Goal: Book appointment/travel/reservation

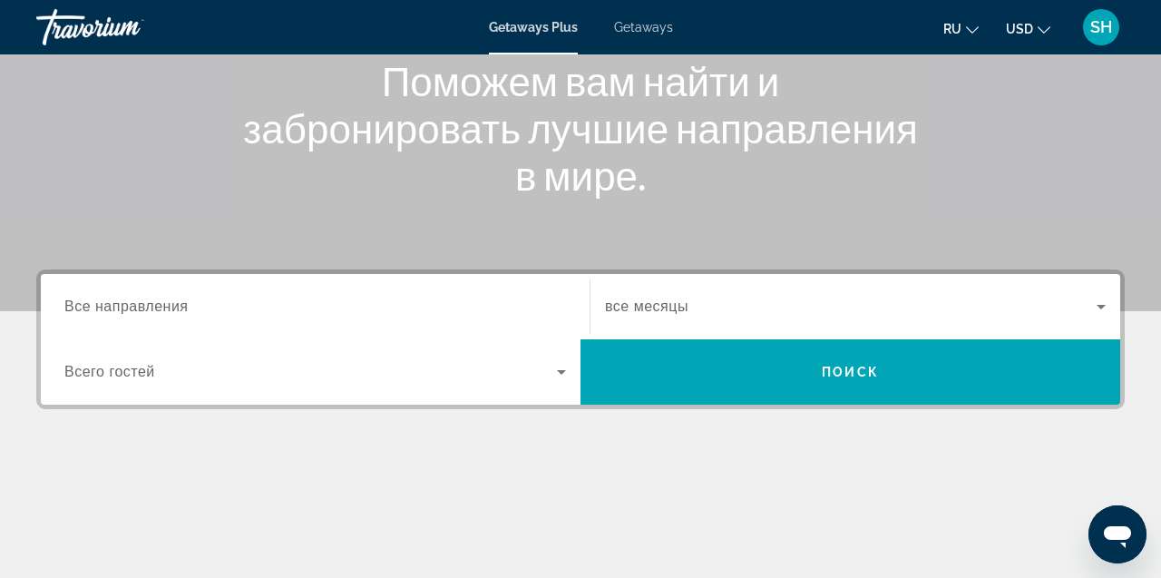
scroll to position [232, 0]
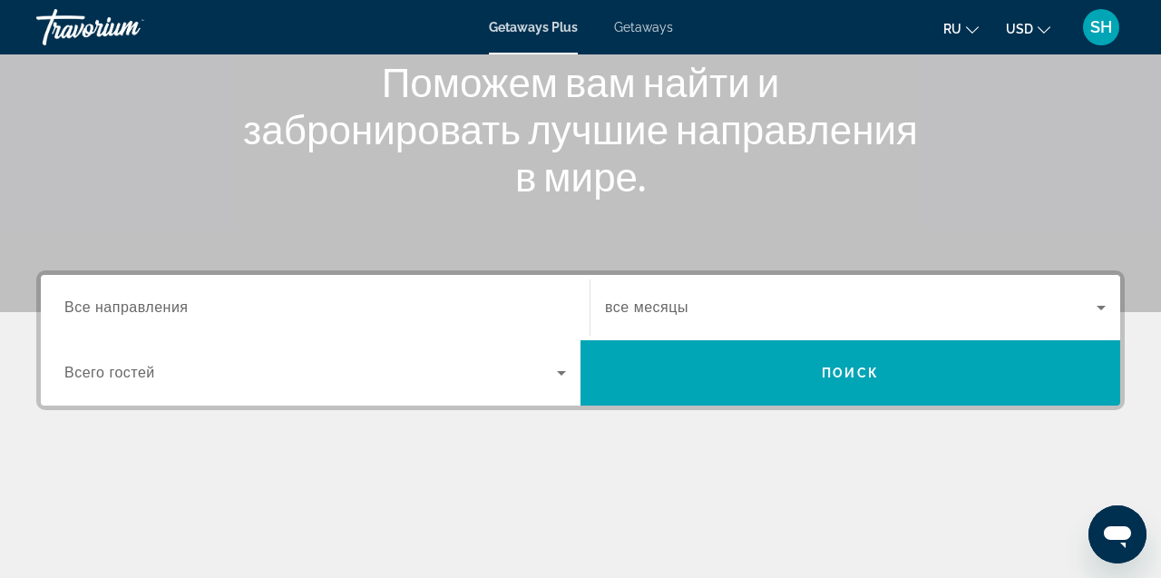
click at [148, 311] on span "Все направления" at bounding box center [126, 306] width 124 height 15
click at [148, 311] on input "Destination Все направления" at bounding box center [314, 308] width 501 height 22
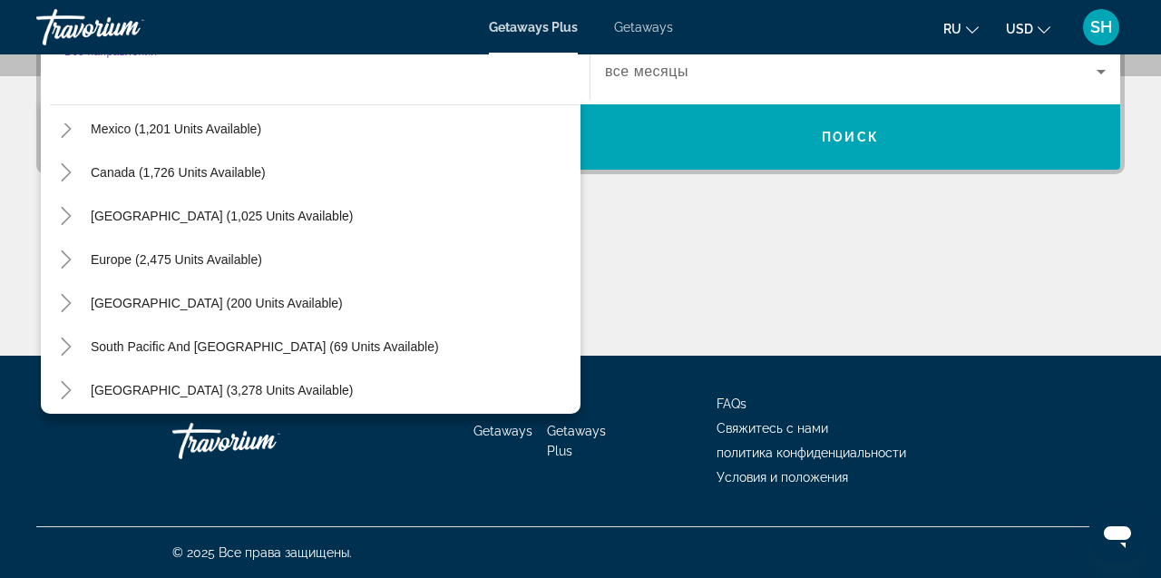
scroll to position [116, 0]
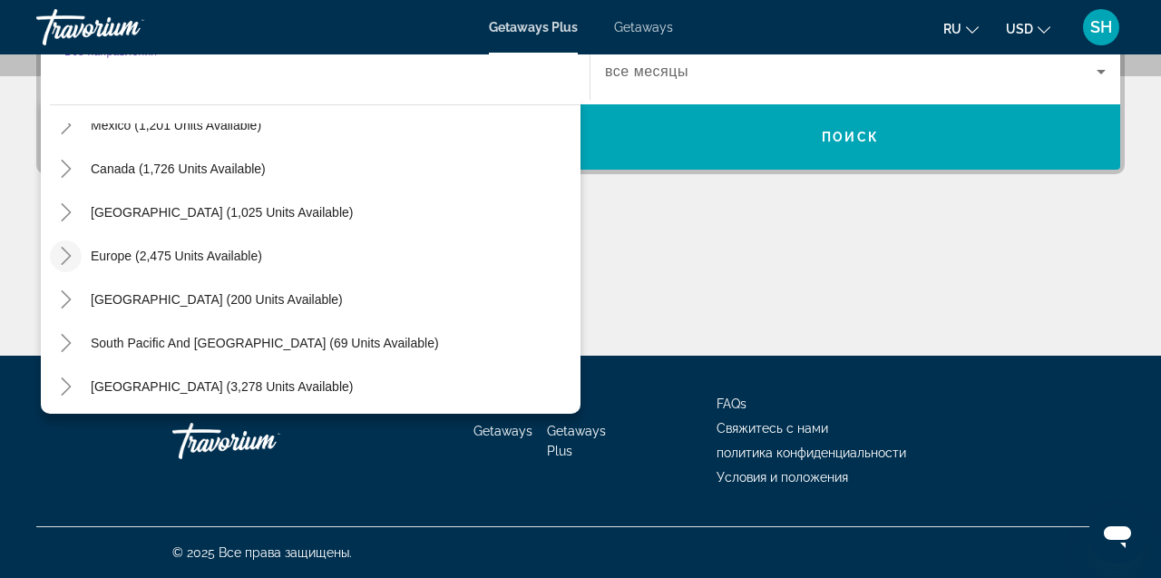
click at [67, 258] on icon "Toggle Europe (2,475 units available)" at bounding box center [66, 256] width 18 height 18
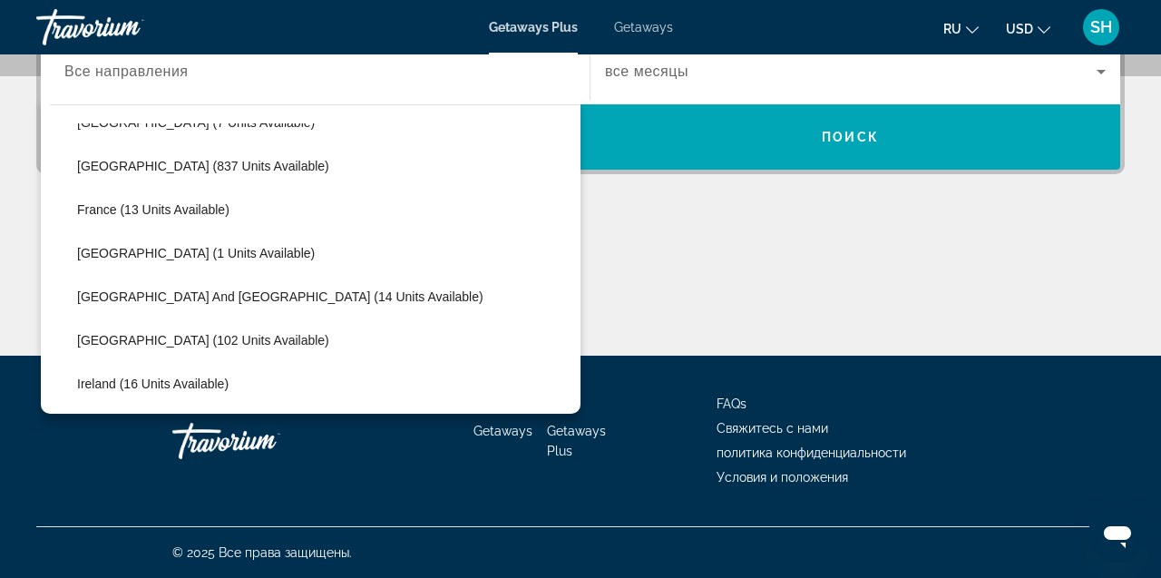
scroll to position [424, 0]
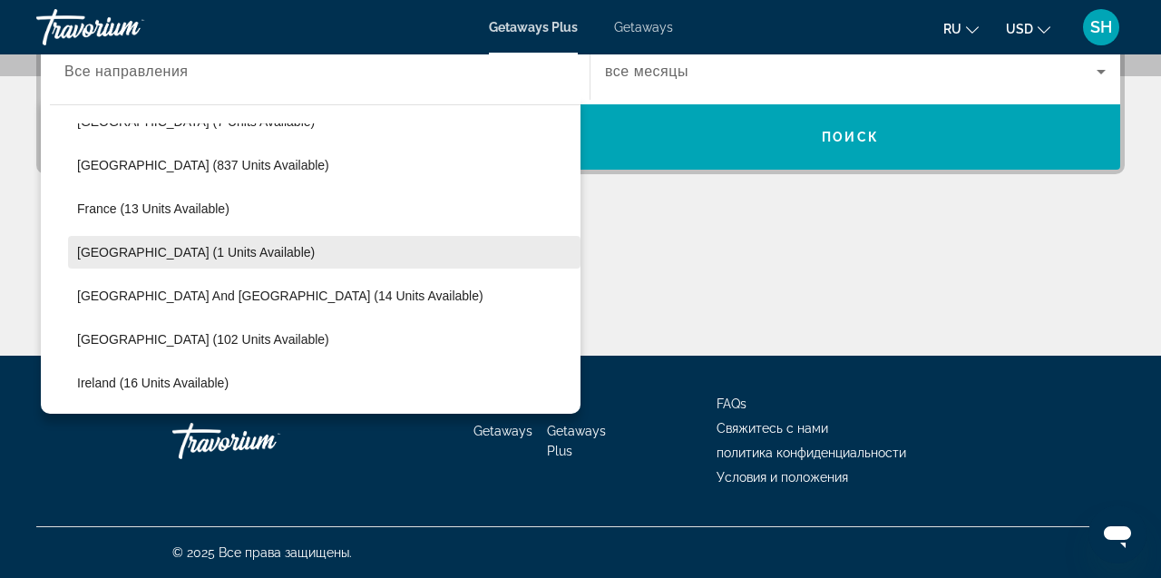
click at [161, 248] on span "[GEOGRAPHIC_DATA] (1 units available)" at bounding box center [196, 252] width 238 height 15
type input "**********"
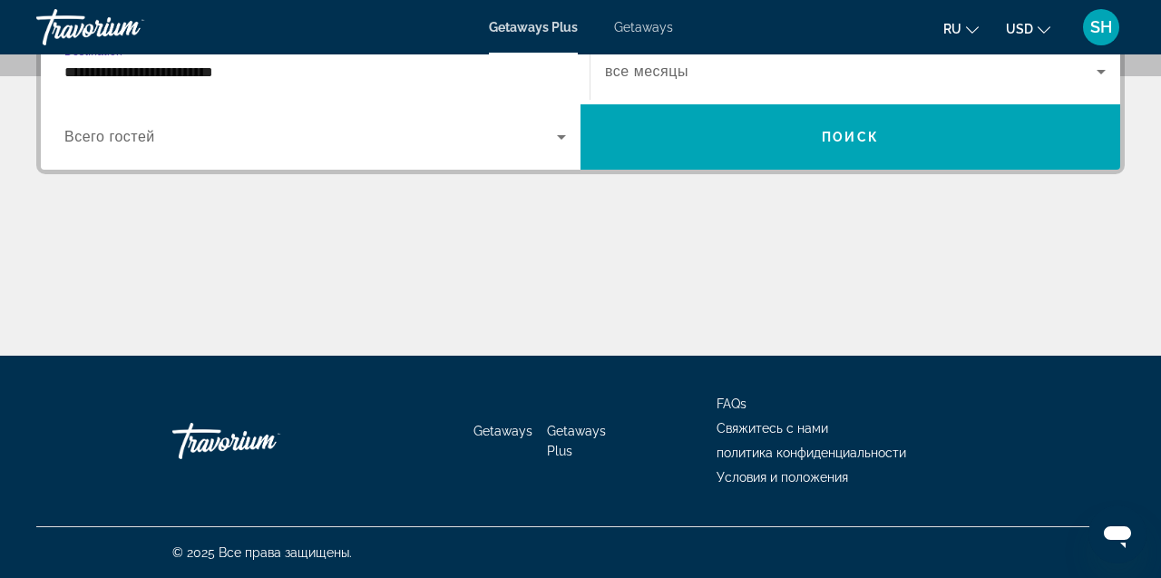
scroll to position [443, 0]
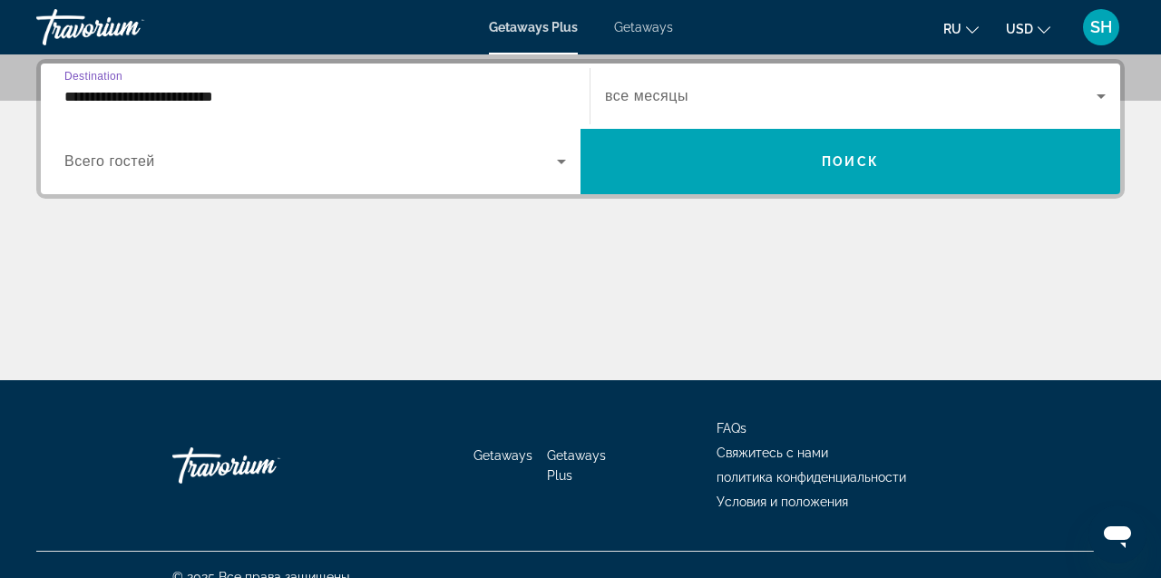
click at [712, 101] on span "Search widget" at bounding box center [850, 96] width 491 height 22
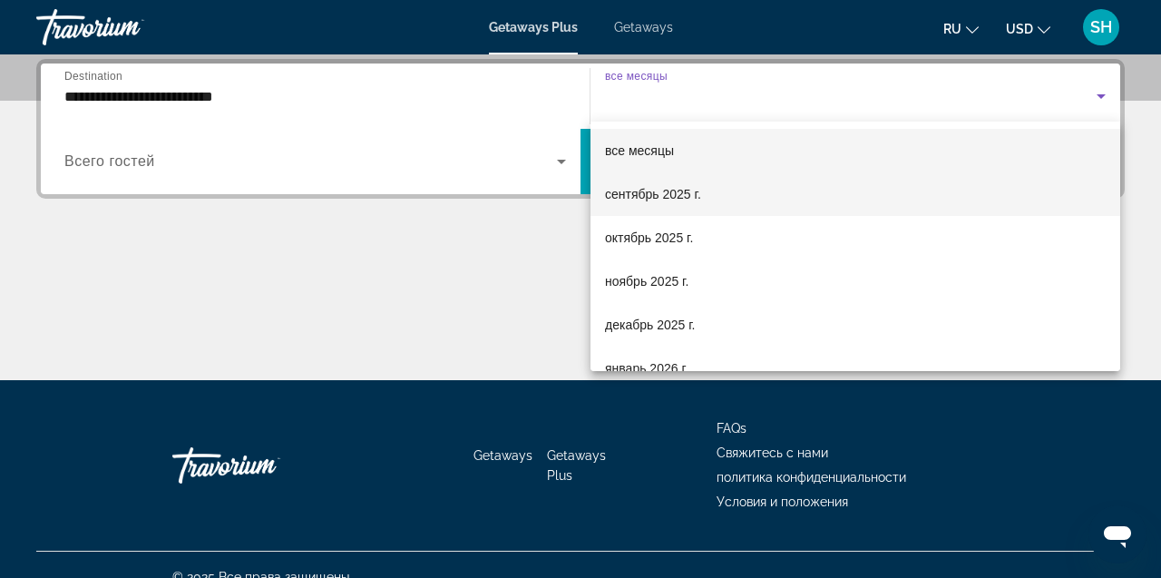
click at [661, 190] on span "сентябрь 2025 г." at bounding box center [653, 194] width 96 height 22
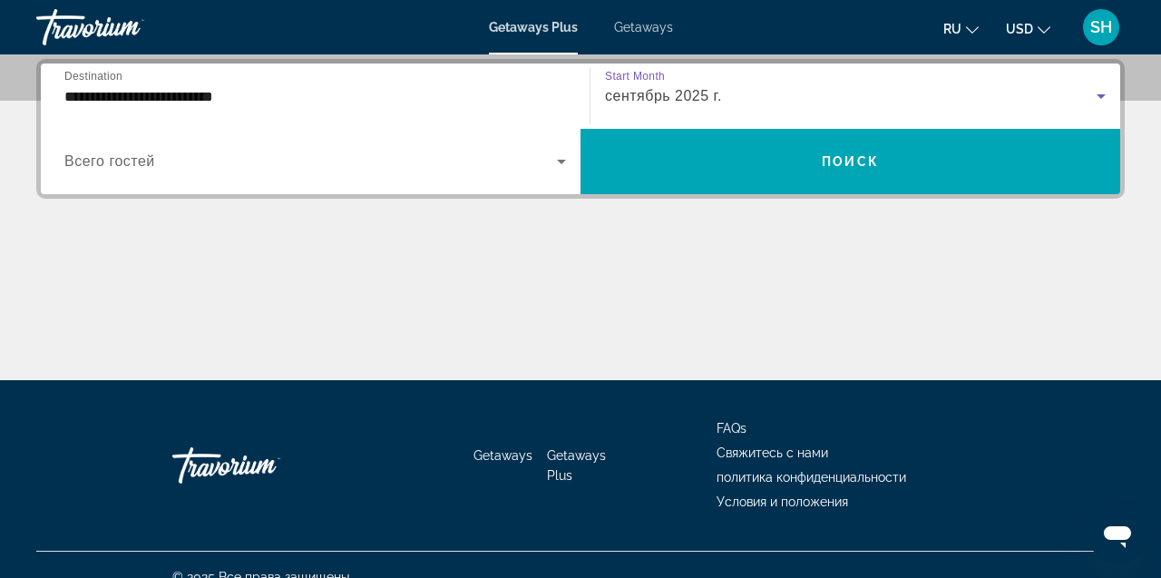
click at [133, 164] on span "Всего гостей" at bounding box center [109, 160] width 91 height 15
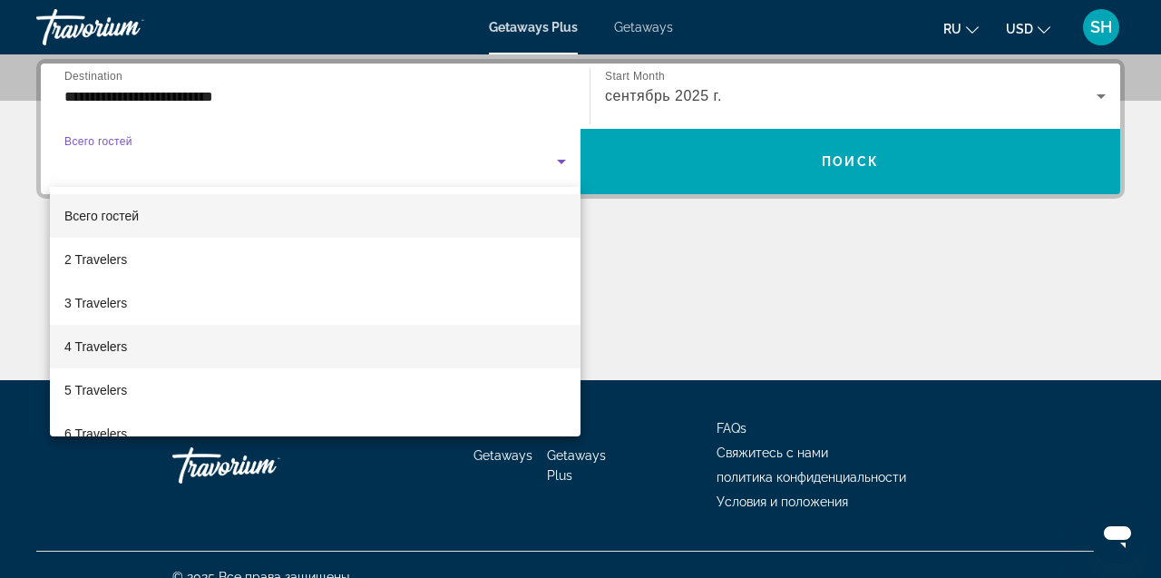
click at [110, 349] on span "4 Travelers" at bounding box center [95, 346] width 63 height 22
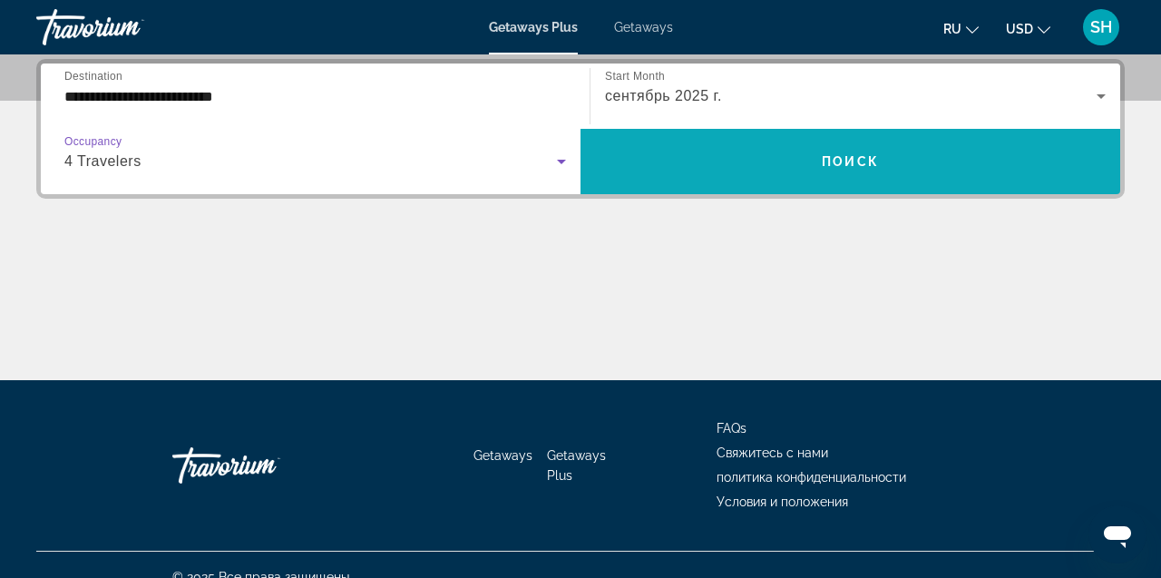
click at [753, 171] on span "Search widget" at bounding box center [850, 162] width 540 height 44
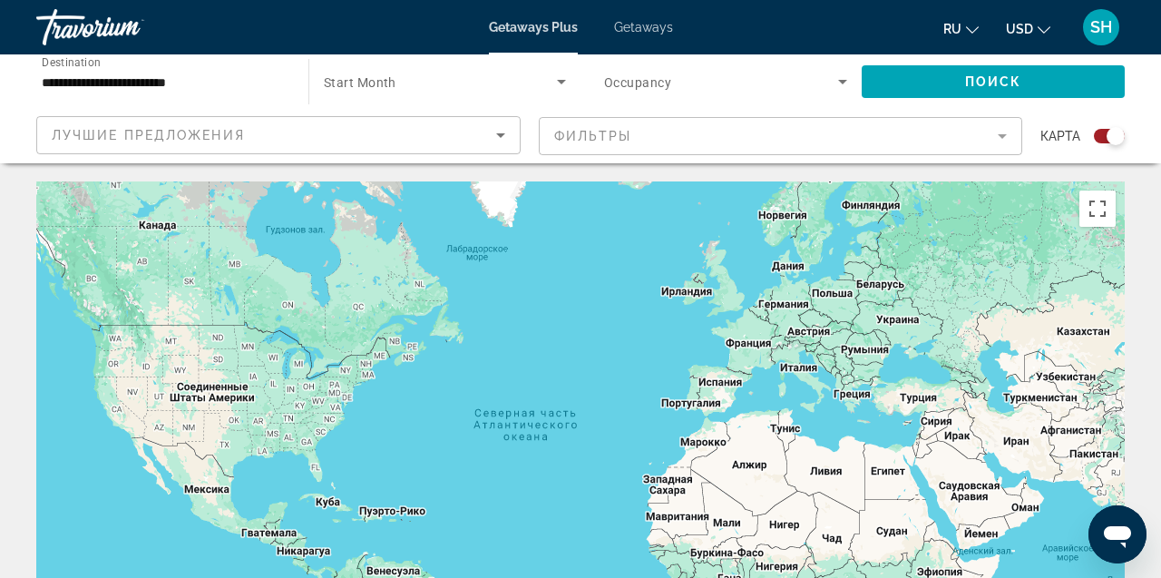
click at [880, 129] on mat-form-field "Фильтры" at bounding box center [781, 136] width 484 height 38
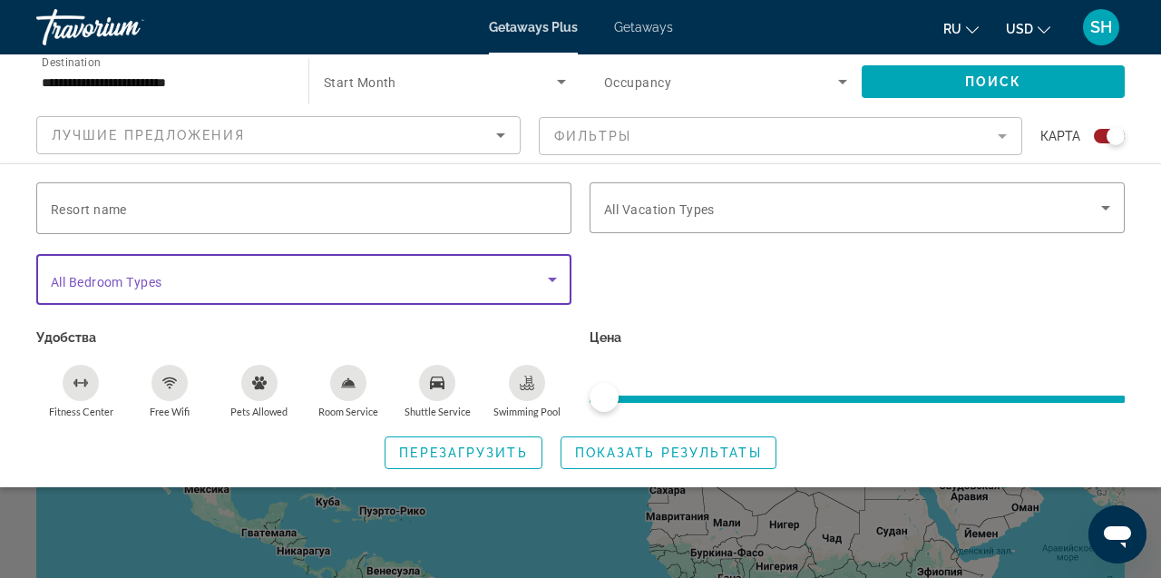
click at [387, 272] on span "Search widget" at bounding box center [299, 279] width 497 height 22
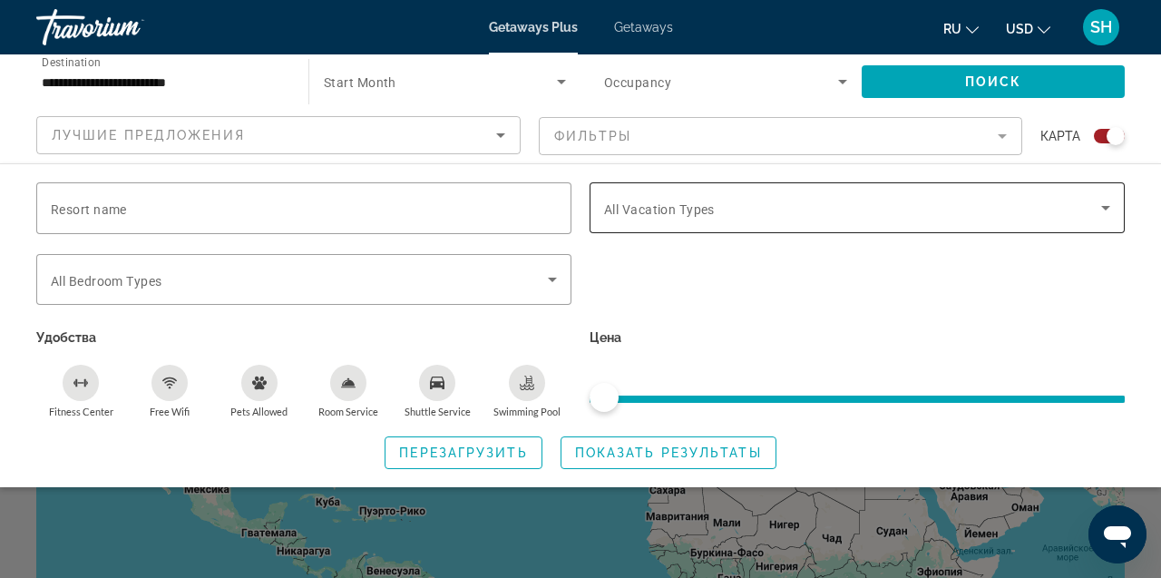
click at [683, 211] on span "All Vacation Types" at bounding box center [659, 209] width 111 height 15
click at [683, 211] on span "All Vacation Types" at bounding box center [659, 210] width 111 height 15
click at [1111, 209] on icon "Search widget" at bounding box center [1105, 208] width 22 height 22
click at [1111, 210] on icon "Search widget" at bounding box center [1105, 208] width 22 height 22
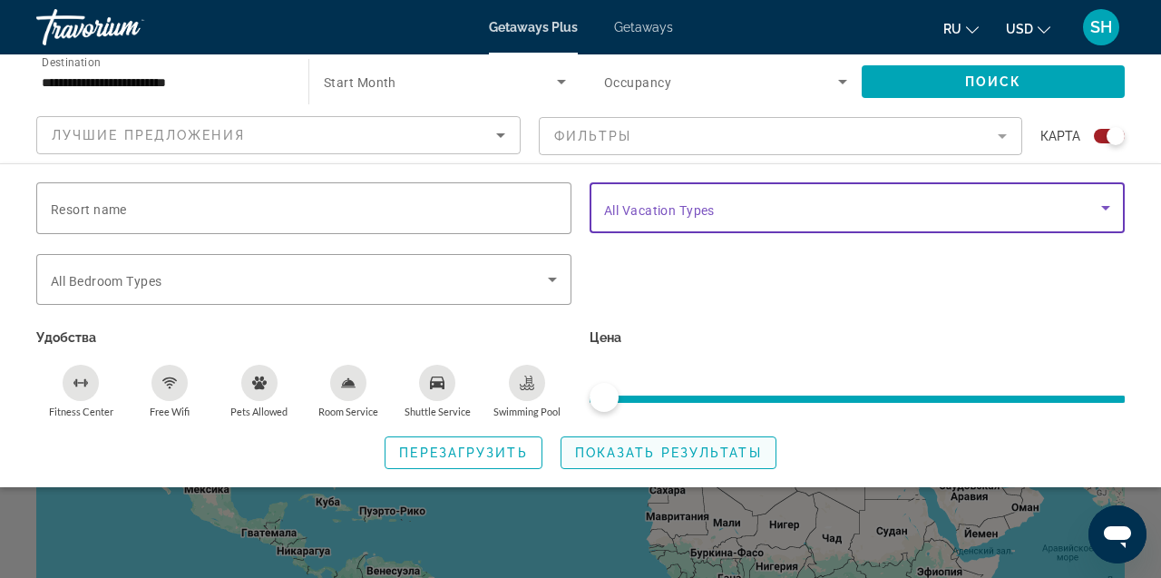
click at [676, 456] on span "Показать результаты" at bounding box center [668, 452] width 187 height 15
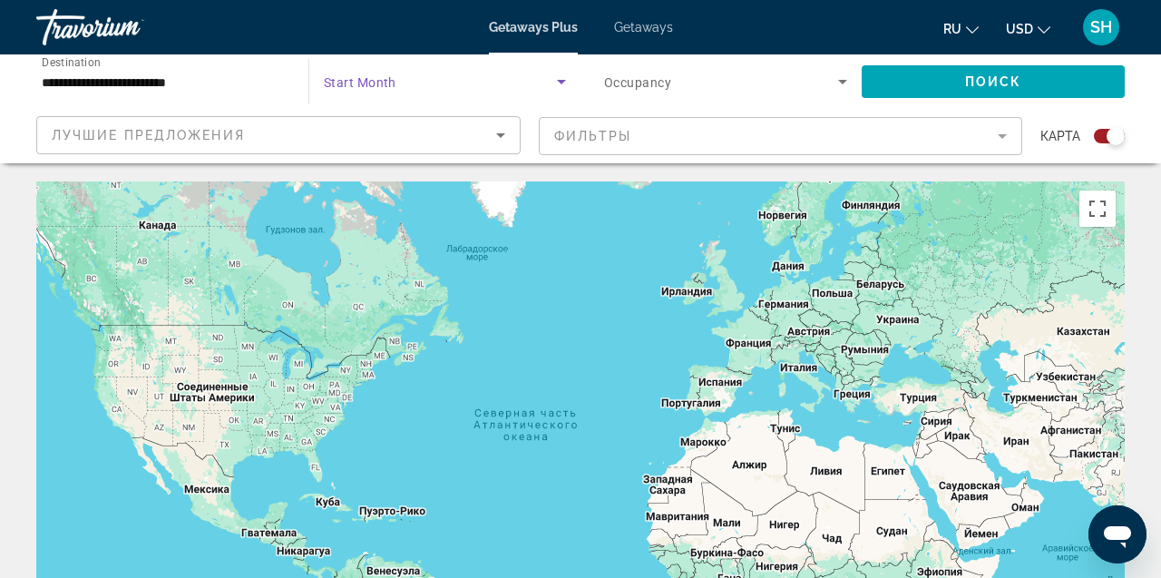
click at [406, 81] on span "Search widget" at bounding box center [440, 82] width 233 height 22
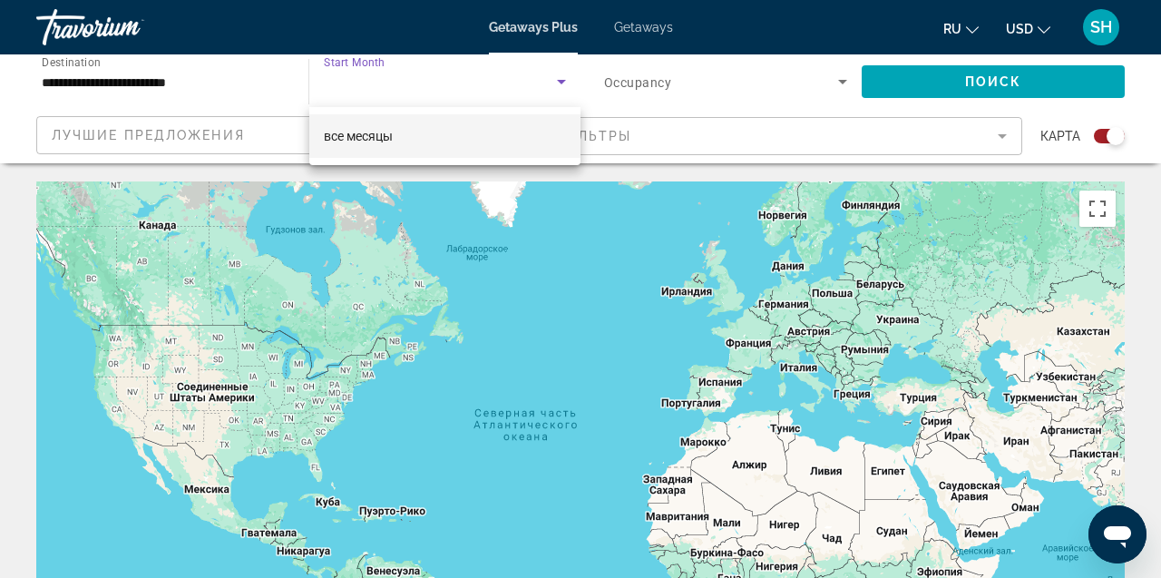
click at [557, 83] on div at bounding box center [580, 289] width 1161 height 578
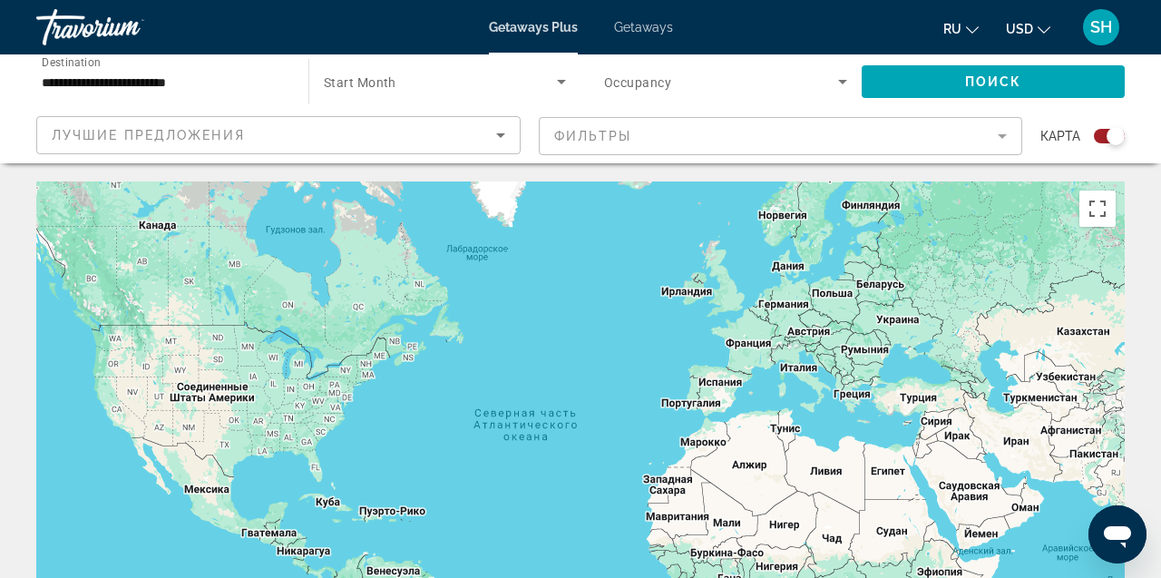
click at [767, 88] on span "Search widget" at bounding box center [721, 82] width 234 height 22
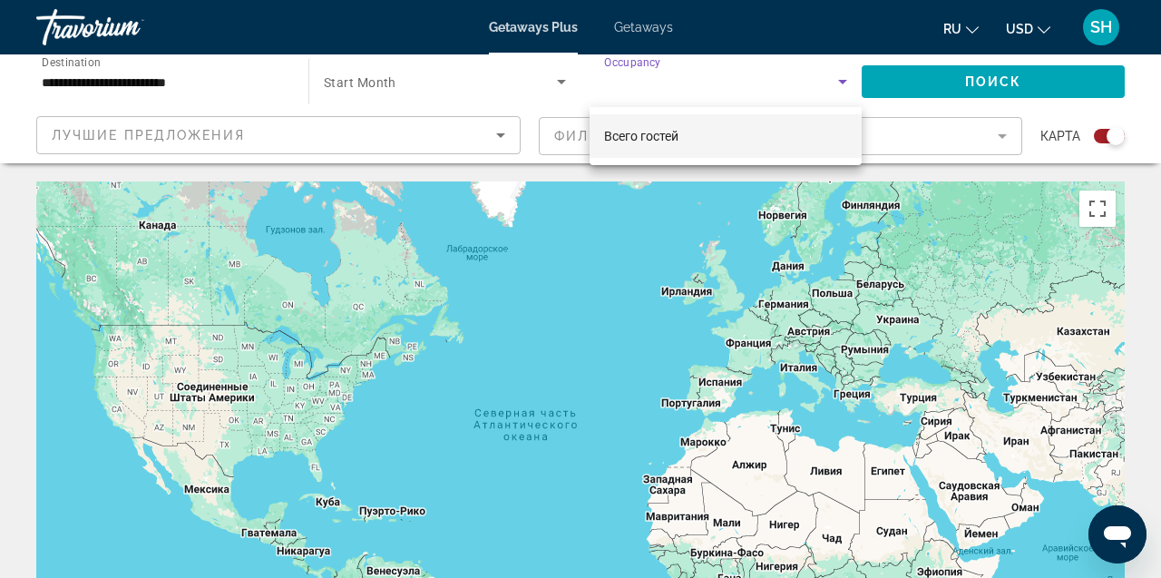
click at [118, 73] on div at bounding box center [580, 289] width 1161 height 578
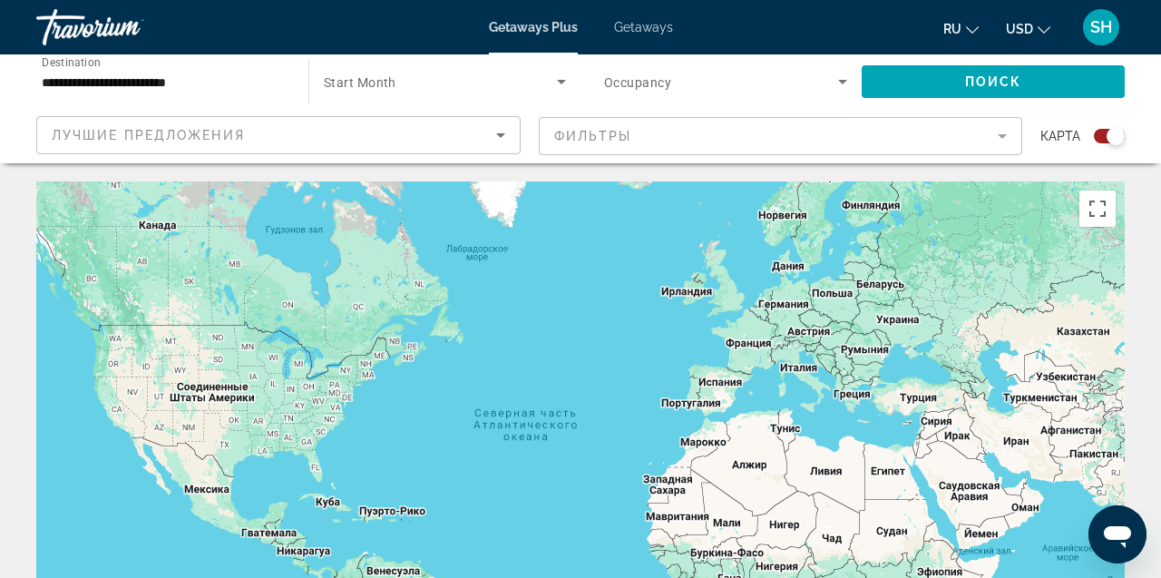
click at [63, 85] on input "**********" at bounding box center [163, 83] width 243 height 22
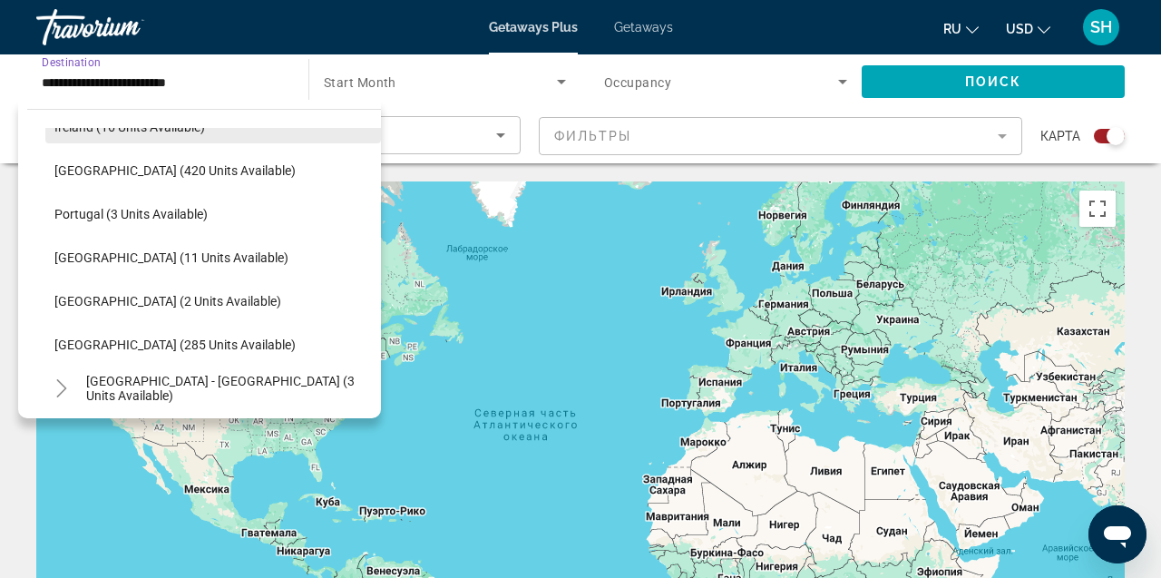
scroll to position [689, 0]
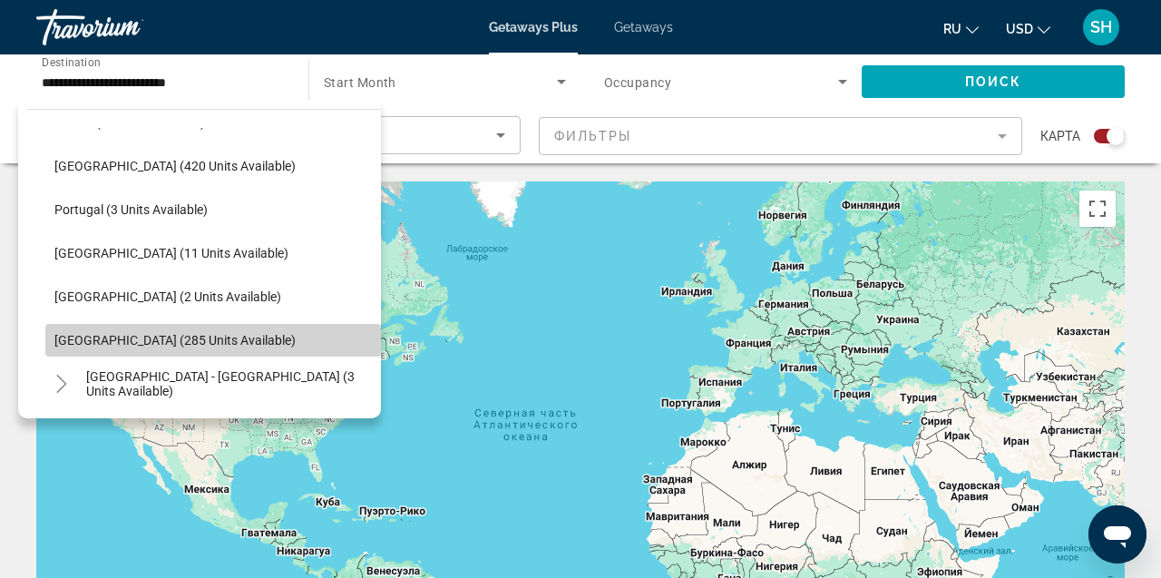
click at [150, 347] on span "Search widget" at bounding box center [212, 340] width 335 height 44
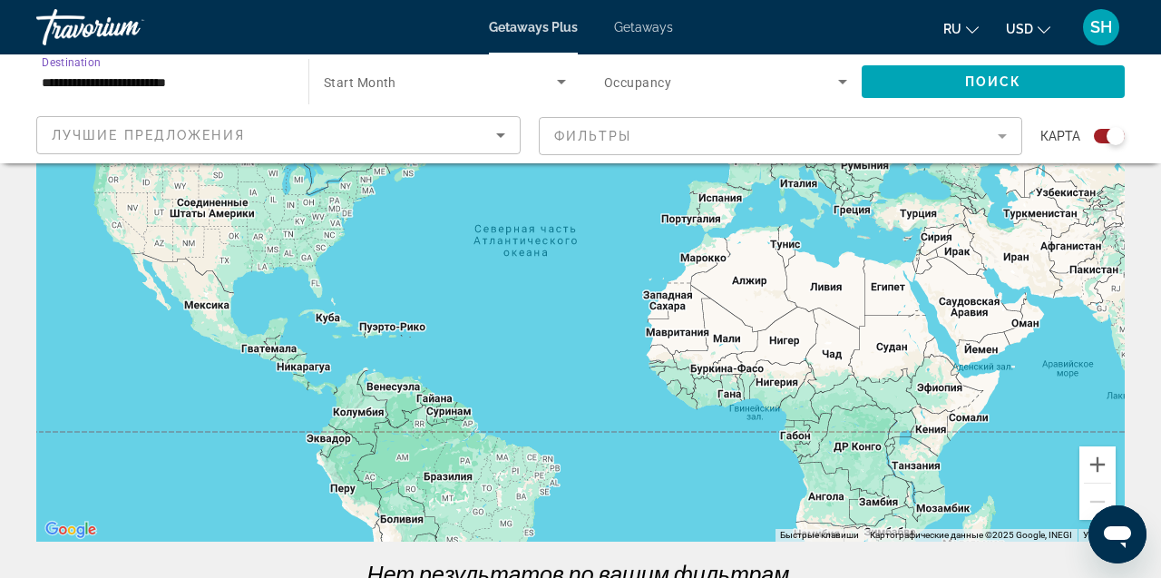
scroll to position [0, 0]
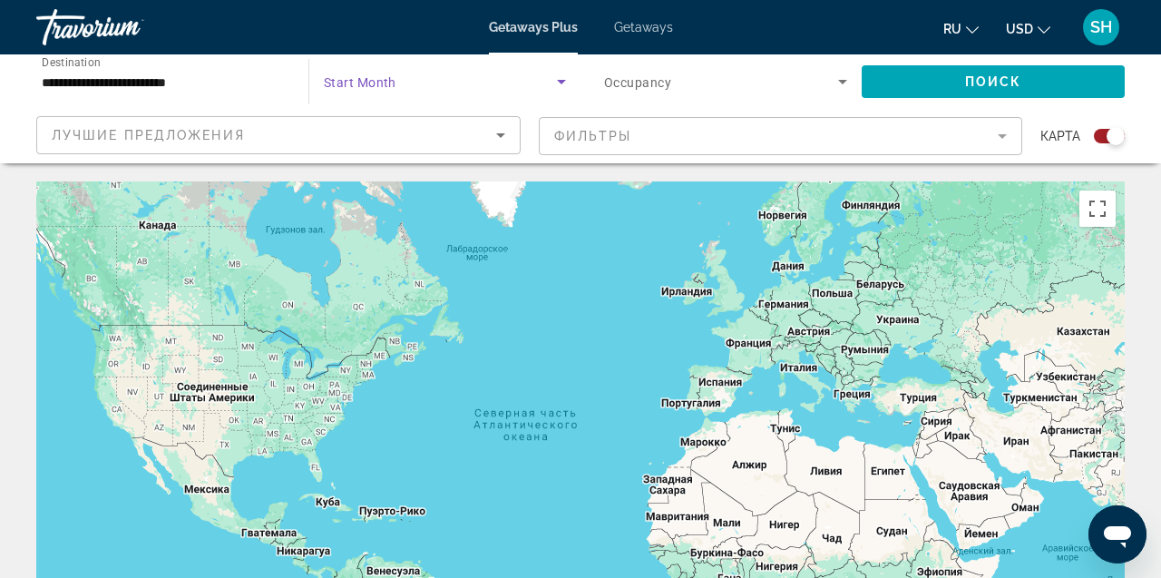
click at [522, 80] on span "Search widget" at bounding box center [440, 82] width 233 height 22
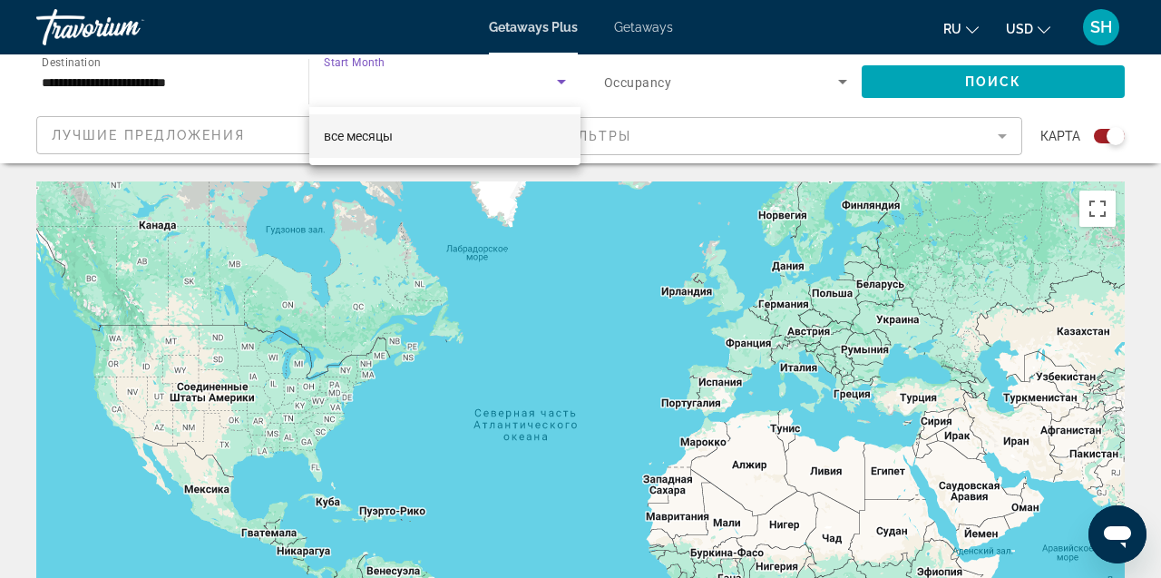
click at [460, 144] on mat-option "все месяцы" at bounding box center [444, 136] width 271 height 44
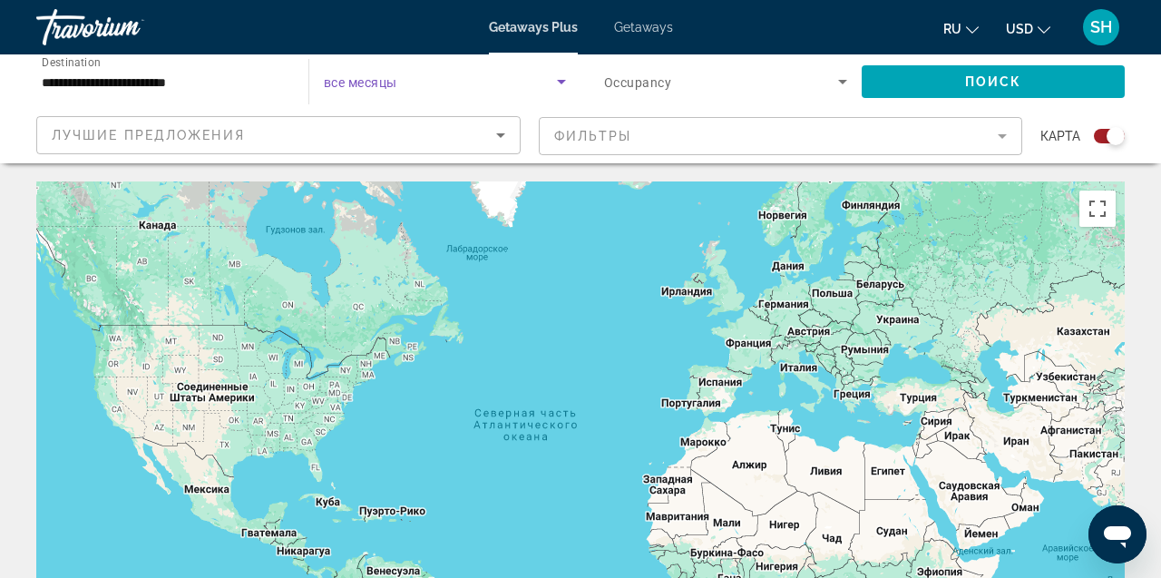
click at [226, 83] on input "**********" at bounding box center [163, 83] width 243 height 22
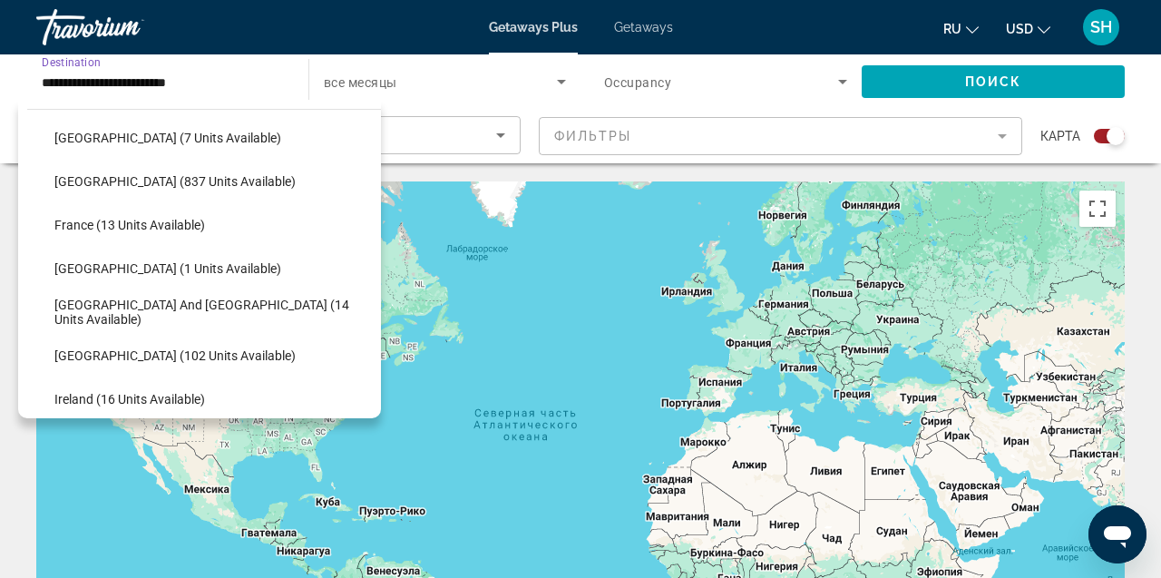
scroll to position [412, 0]
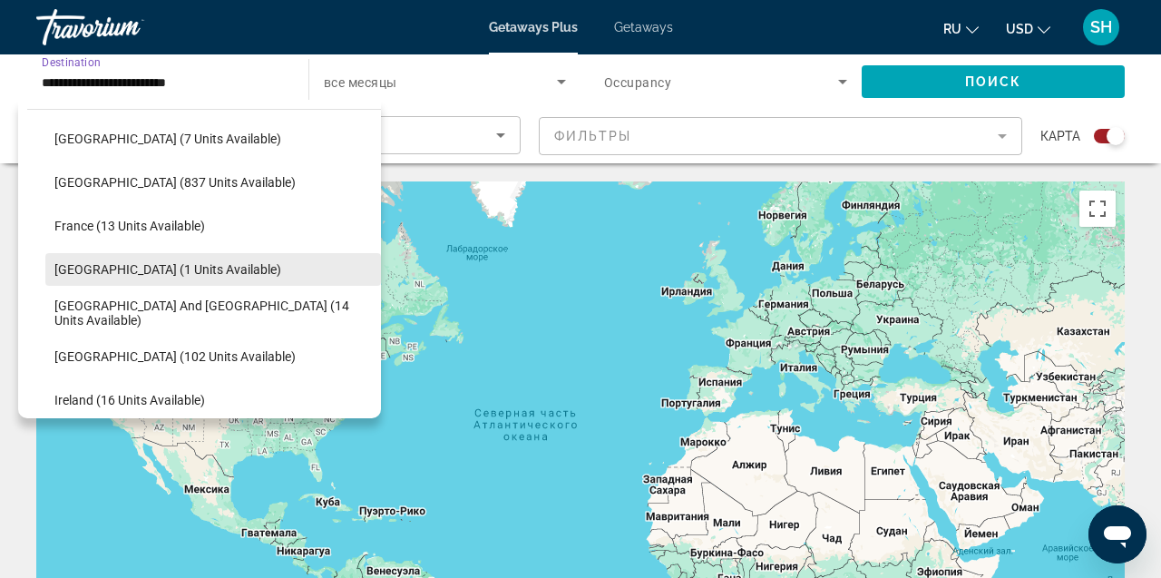
click at [168, 271] on span "[GEOGRAPHIC_DATA] (1 units available)" at bounding box center [167, 269] width 227 height 15
type input "**********"
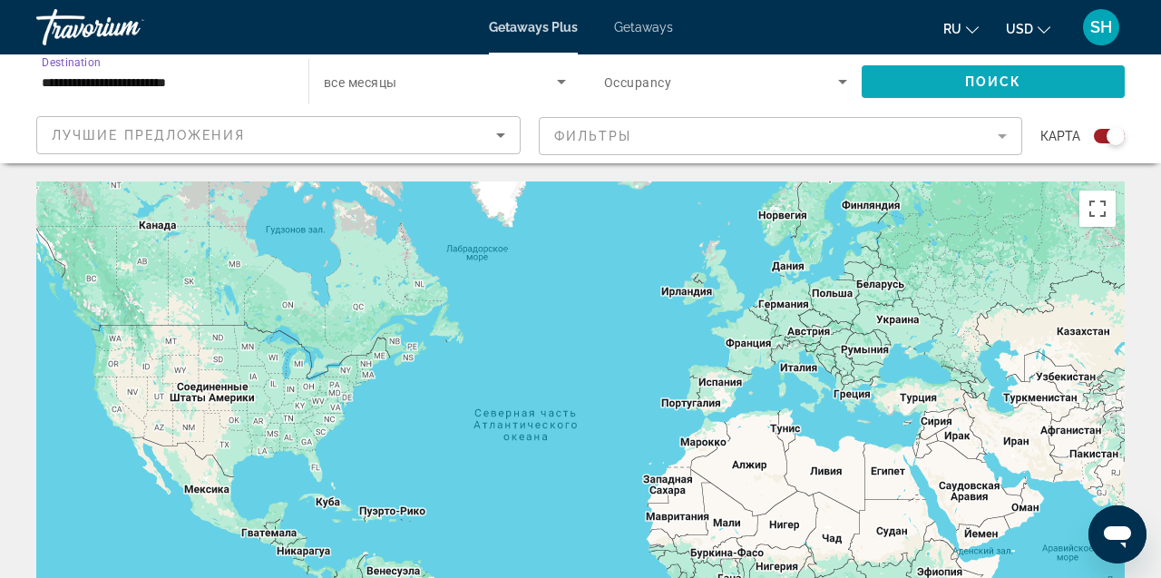
click at [970, 89] on span "Search widget" at bounding box center [992, 82] width 263 height 44
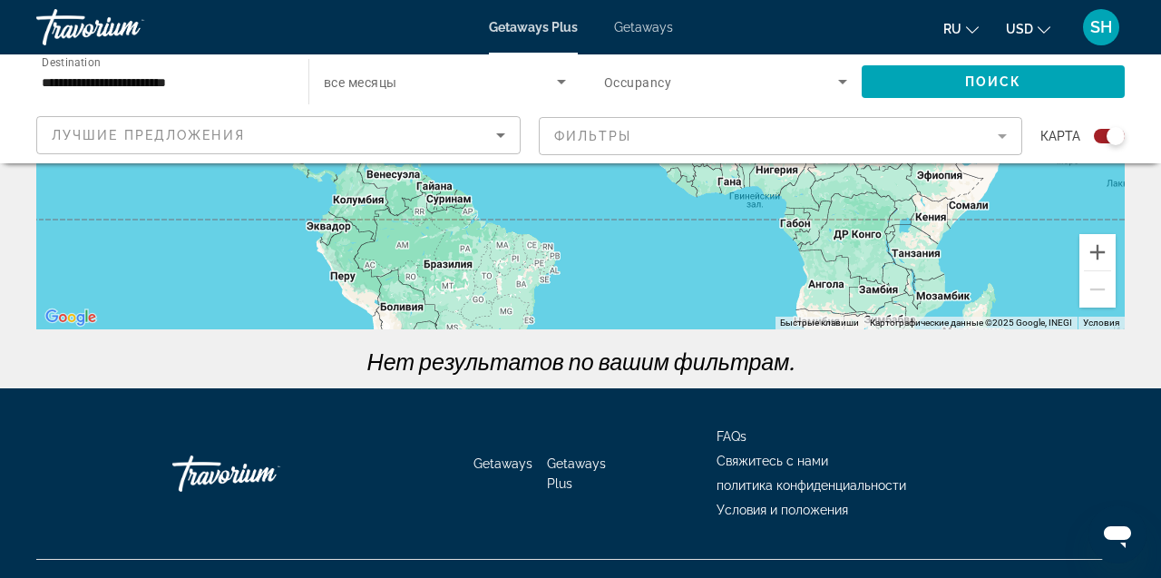
scroll to position [429, 0]
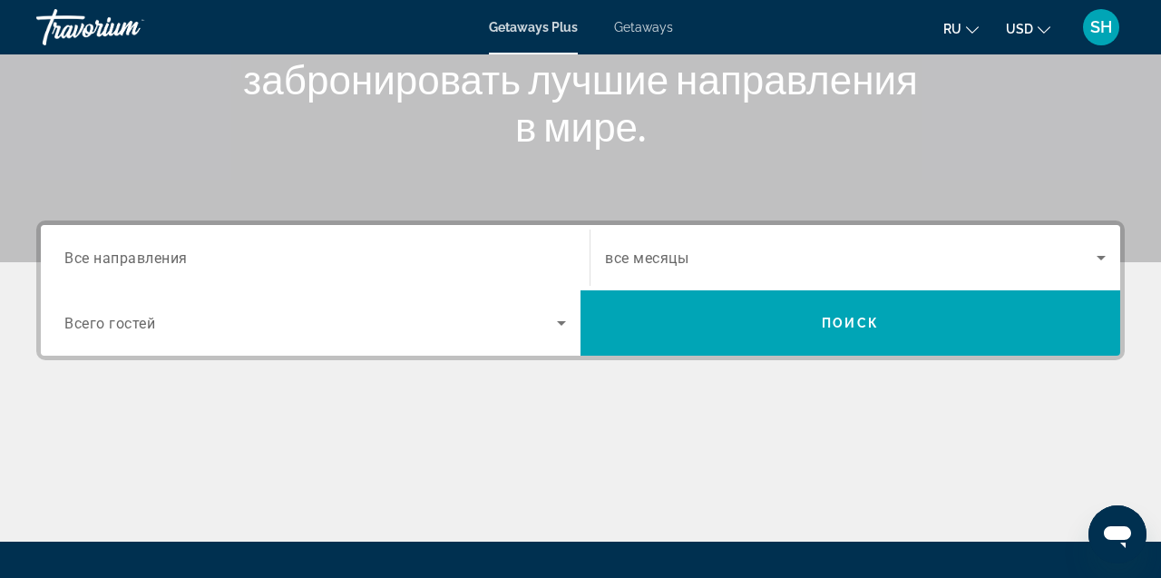
scroll to position [284, 0]
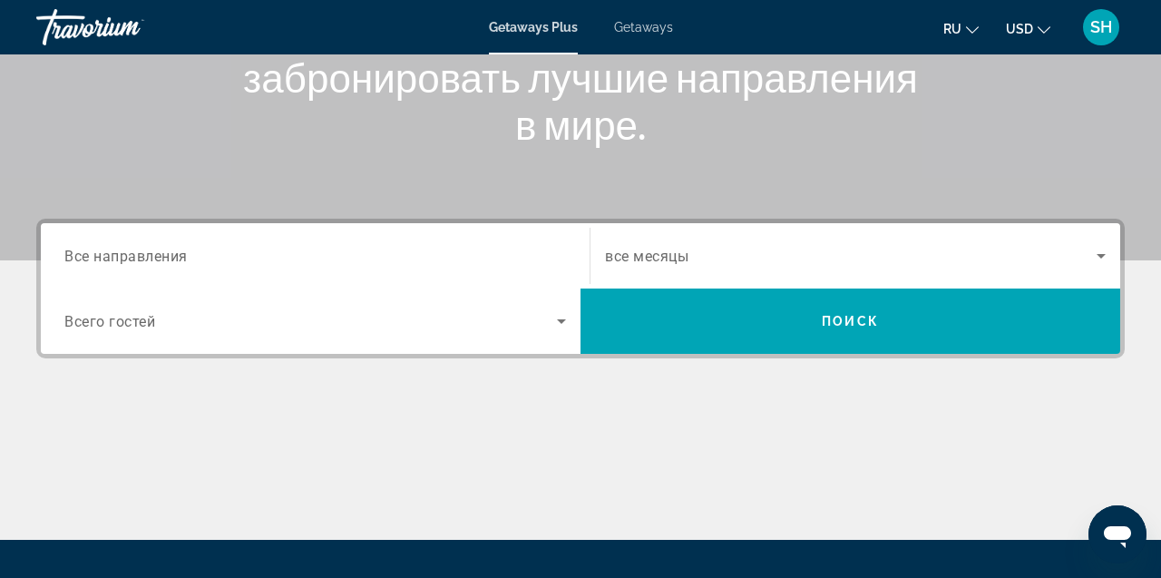
click at [160, 258] on span "Все направления" at bounding box center [125, 255] width 123 height 17
click at [160, 258] on input "Destination Все направления" at bounding box center [314, 257] width 501 height 22
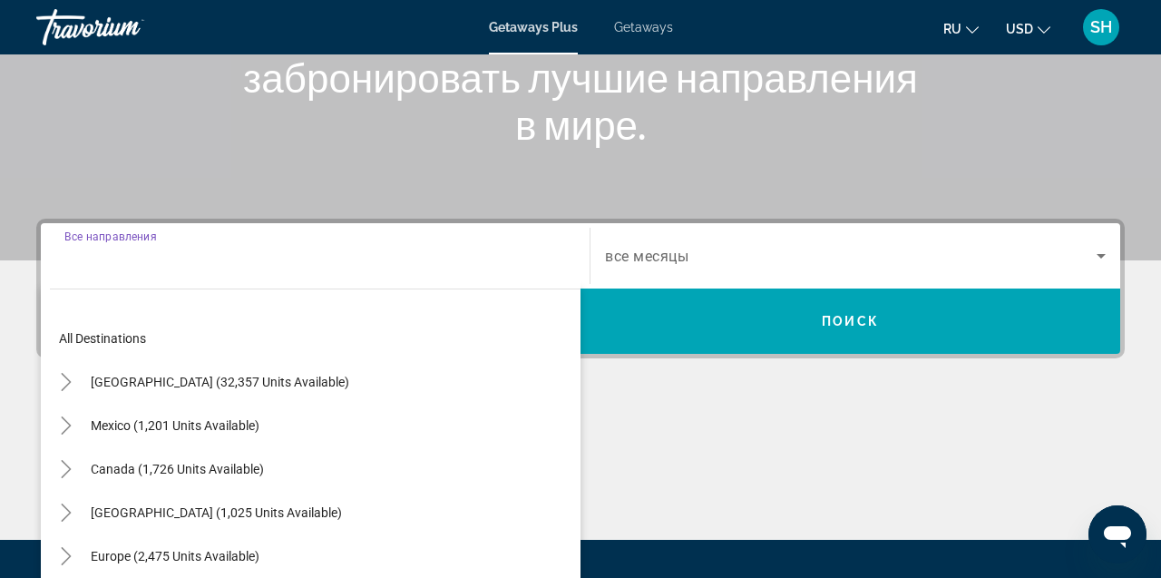
scroll to position [443, 0]
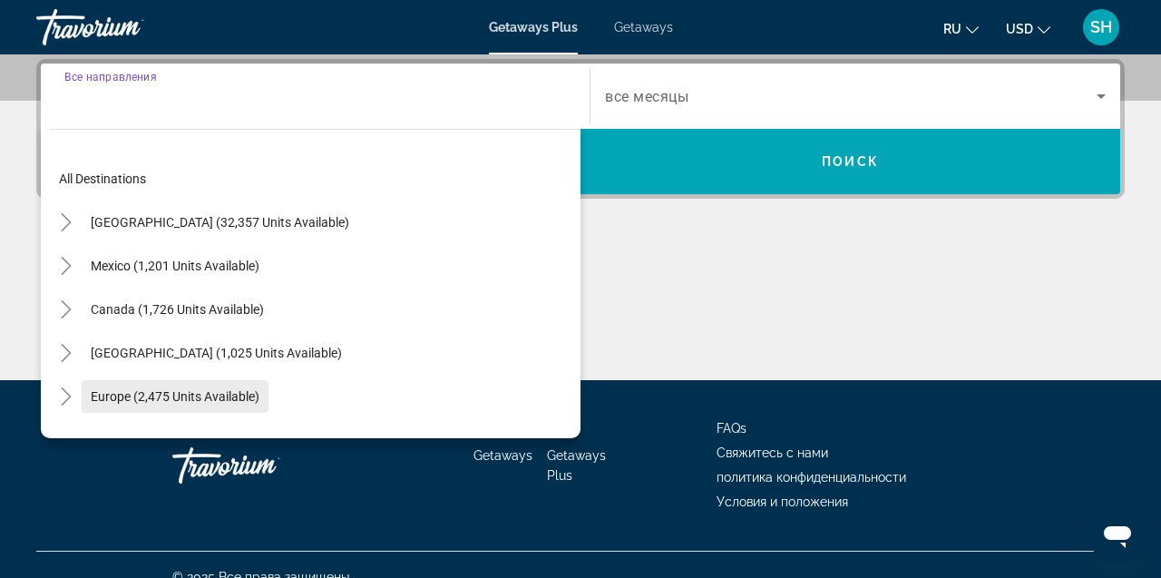
click at [172, 394] on span "Europe (2,475 units available)" at bounding box center [175, 396] width 169 height 15
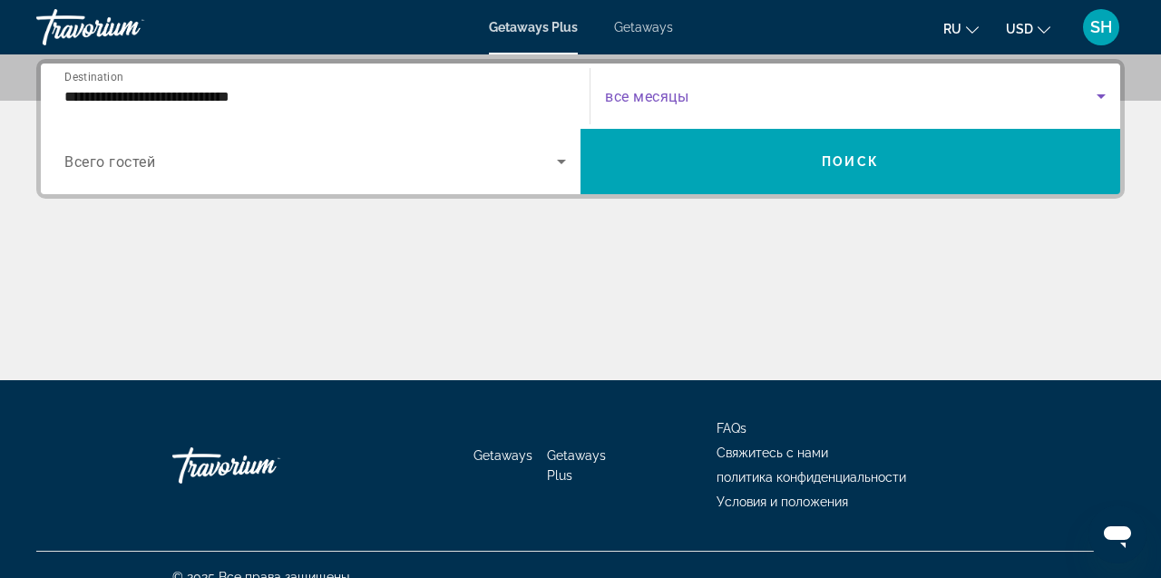
click at [1041, 93] on span "Search widget" at bounding box center [850, 96] width 491 height 22
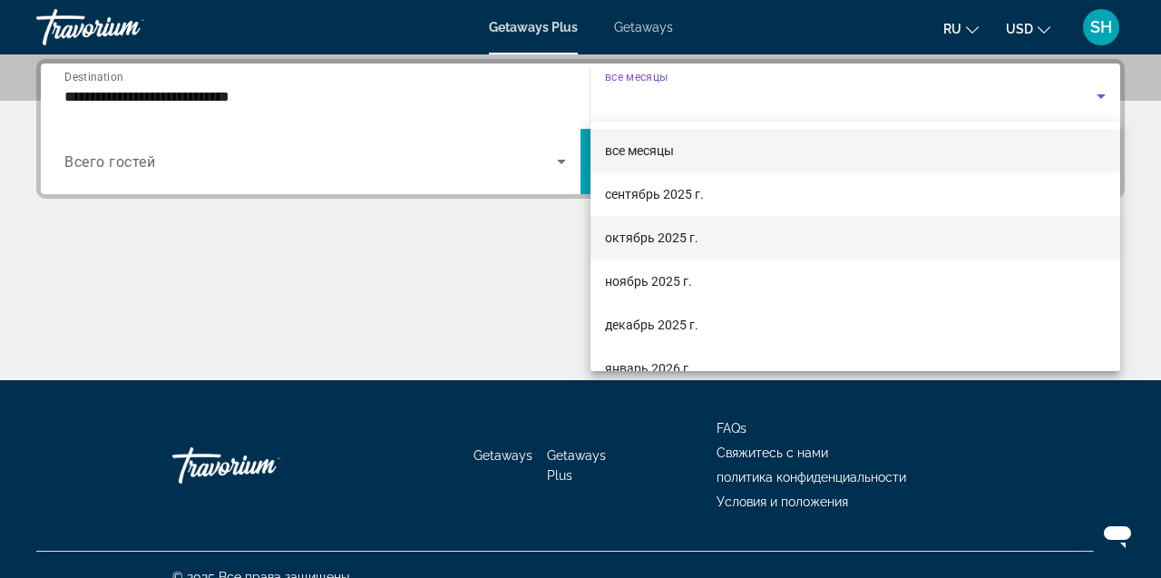
click at [656, 246] on span "октябрь 2025 г." at bounding box center [651, 238] width 93 height 22
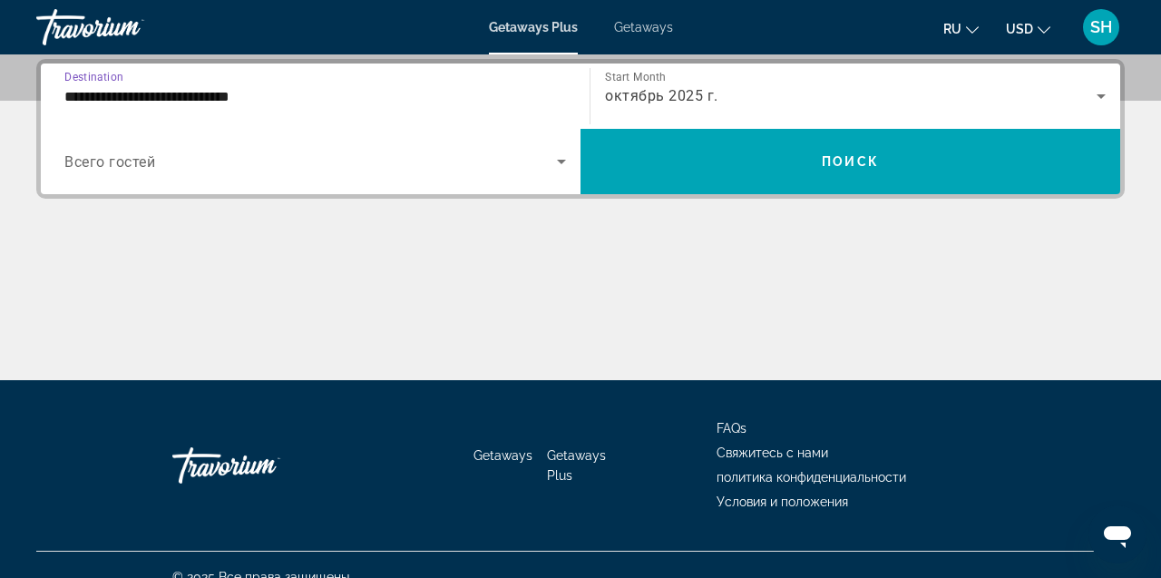
click at [131, 97] on input "**********" at bounding box center [314, 97] width 501 height 22
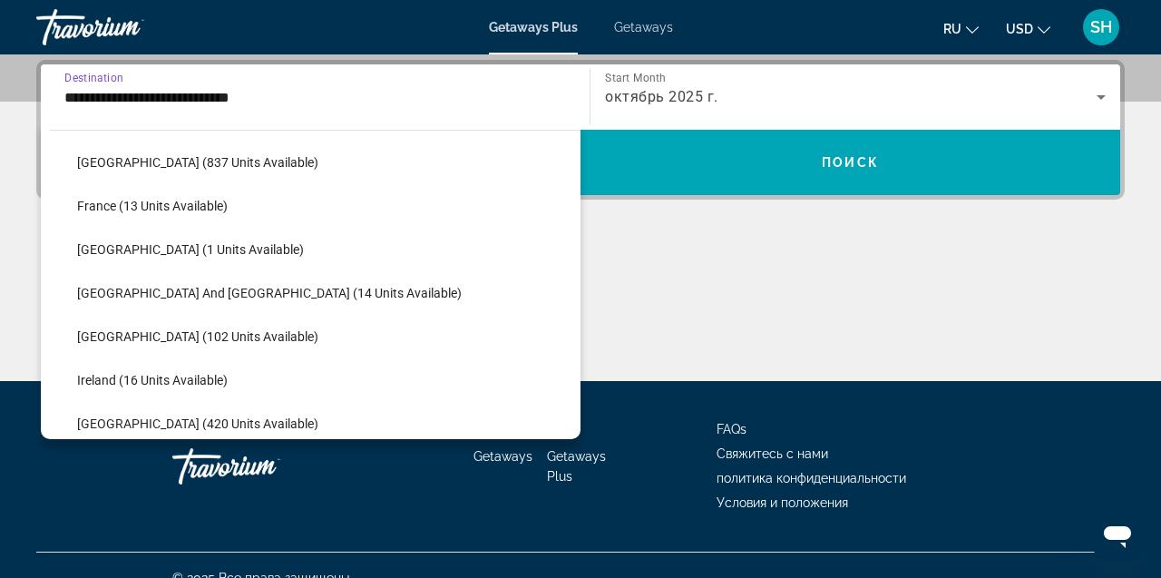
scroll to position [463, 0]
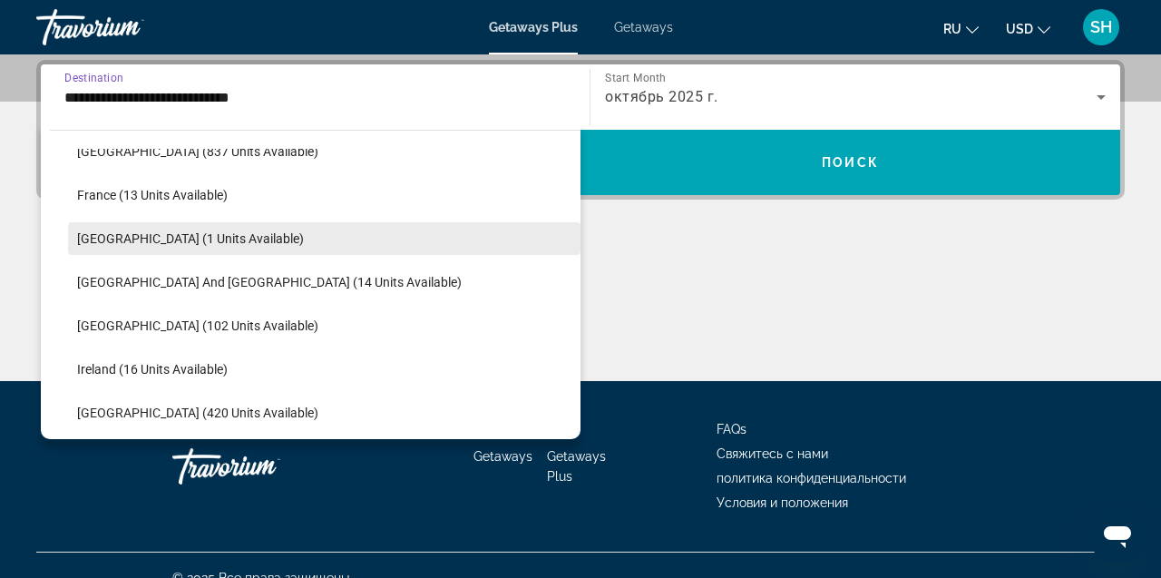
click at [173, 248] on span "Search widget" at bounding box center [324, 239] width 512 height 44
type input "**********"
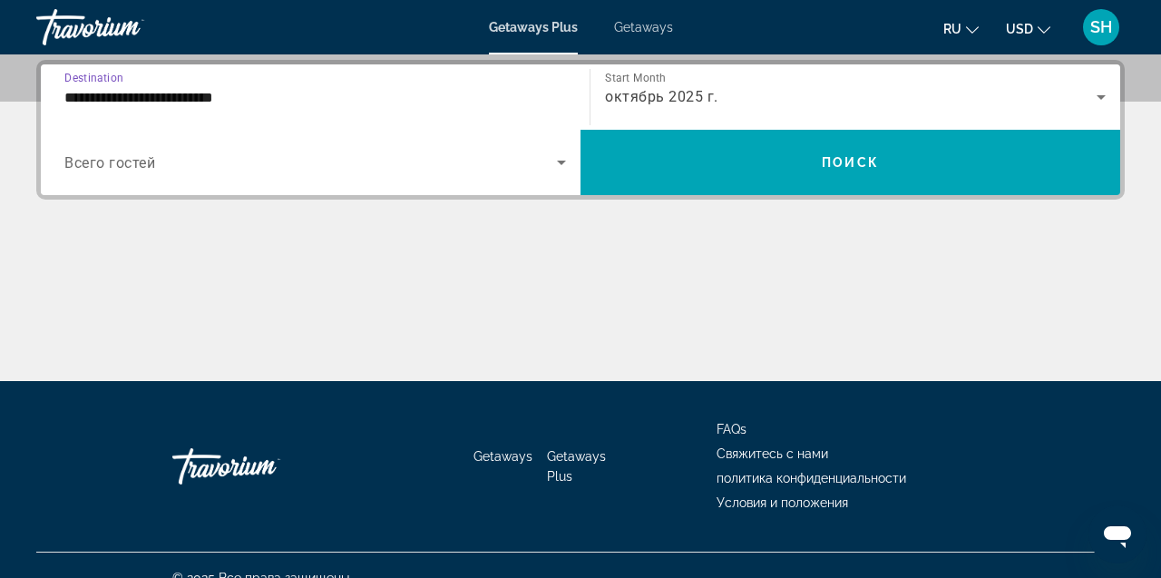
scroll to position [443, 0]
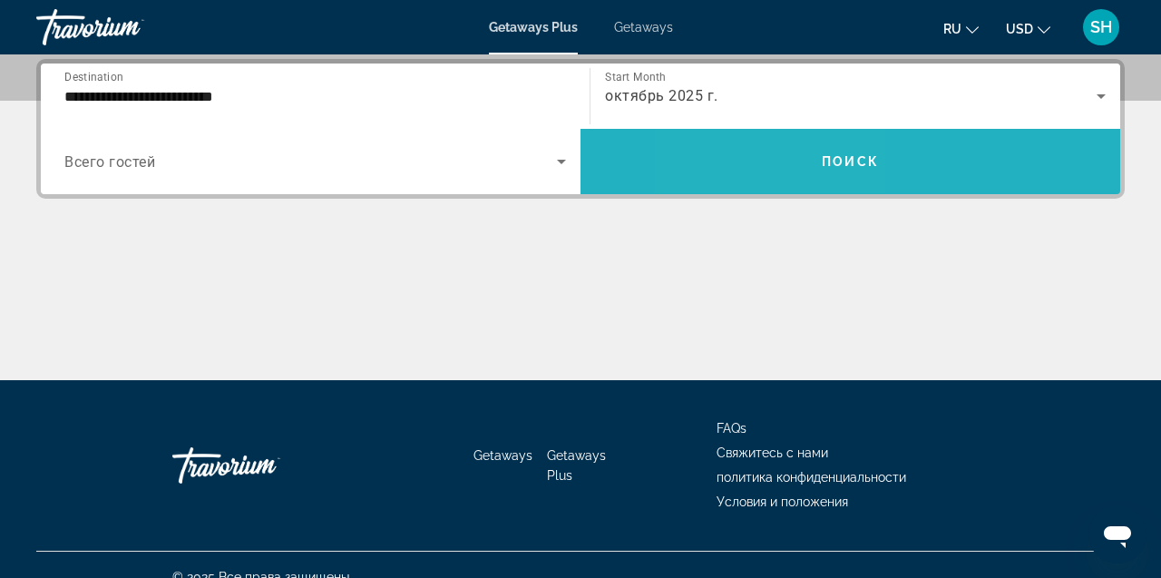
click at [773, 160] on span "Search widget" at bounding box center [850, 162] width 540 height 44
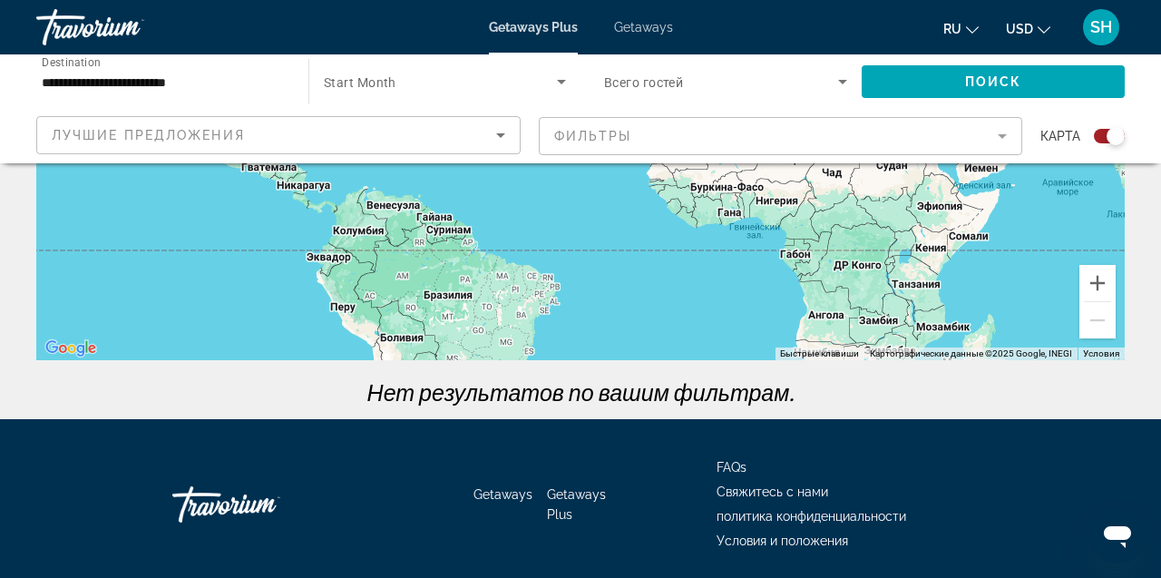
scroll to position [429, 0]
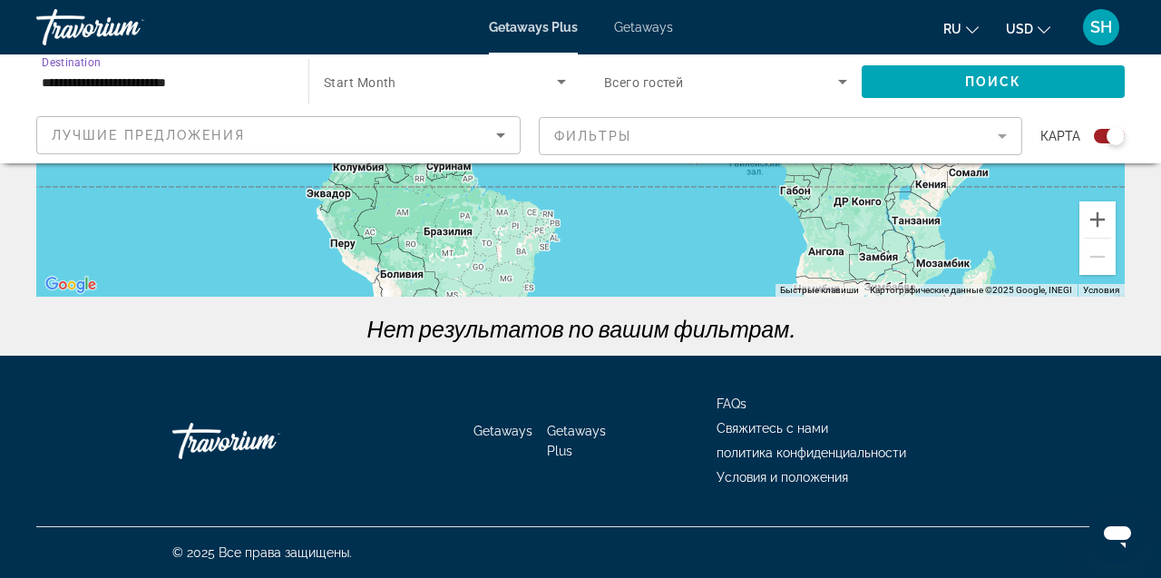
click at [168, 91] on input "**********" at bounding box center [163, 83] width 243 height 22
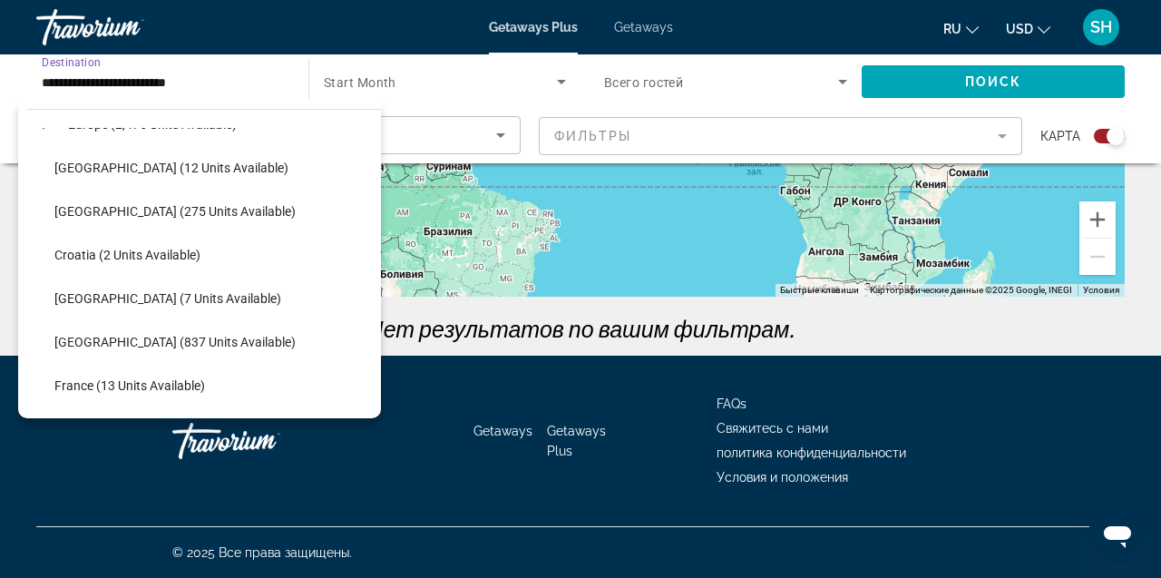
scroll to position [243, 0]
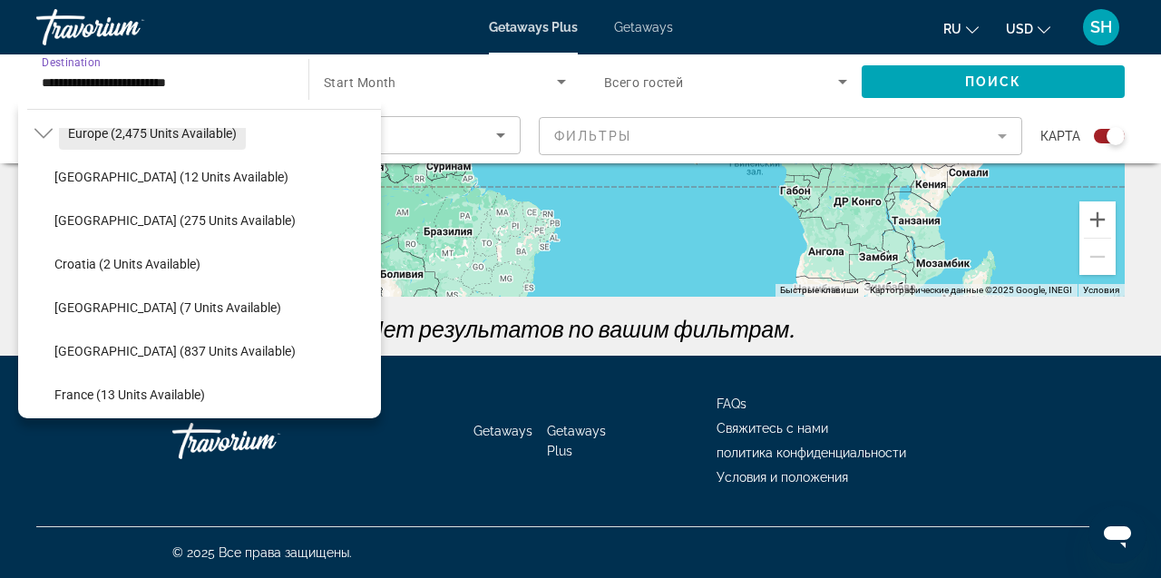
click at [118, 128] on span "Europe (2,475 units available)" at bounding box center [152, 133] width 169 height 15
type input "**********"
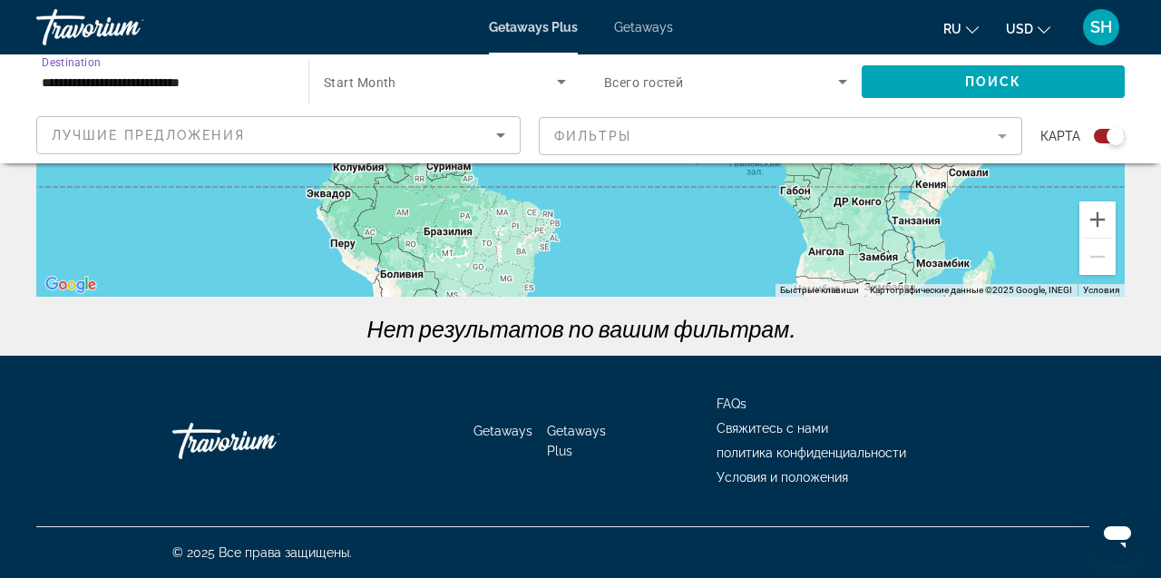
click at [436, 82] on span "Search widget" at bounding box center [440, 82] width 233 height 22
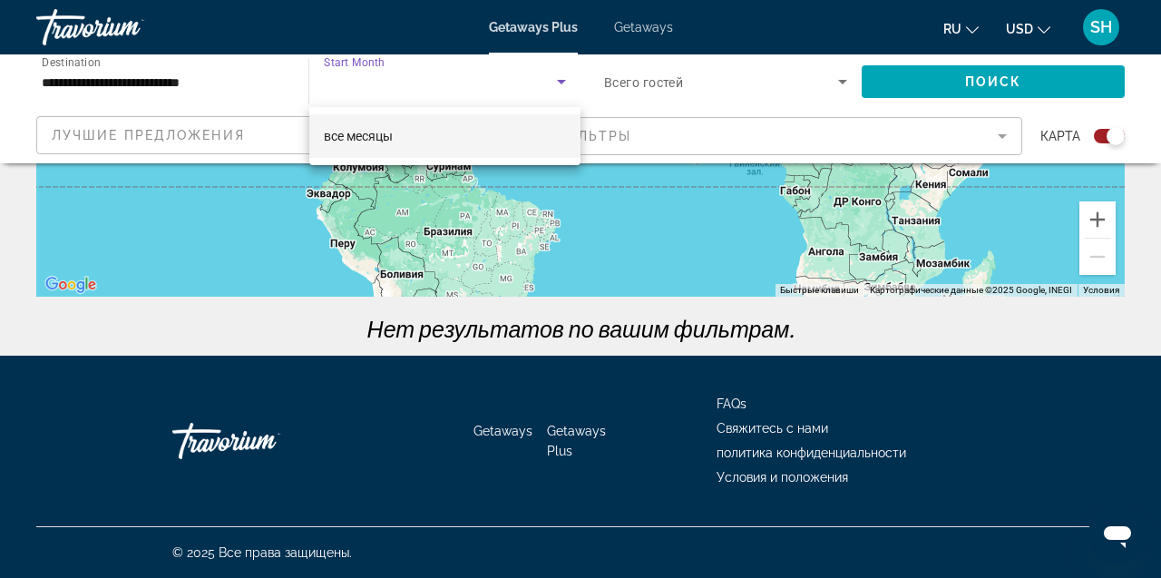
click at [563, 82] on div at bounding box center [580, 289] width 1161 height 578
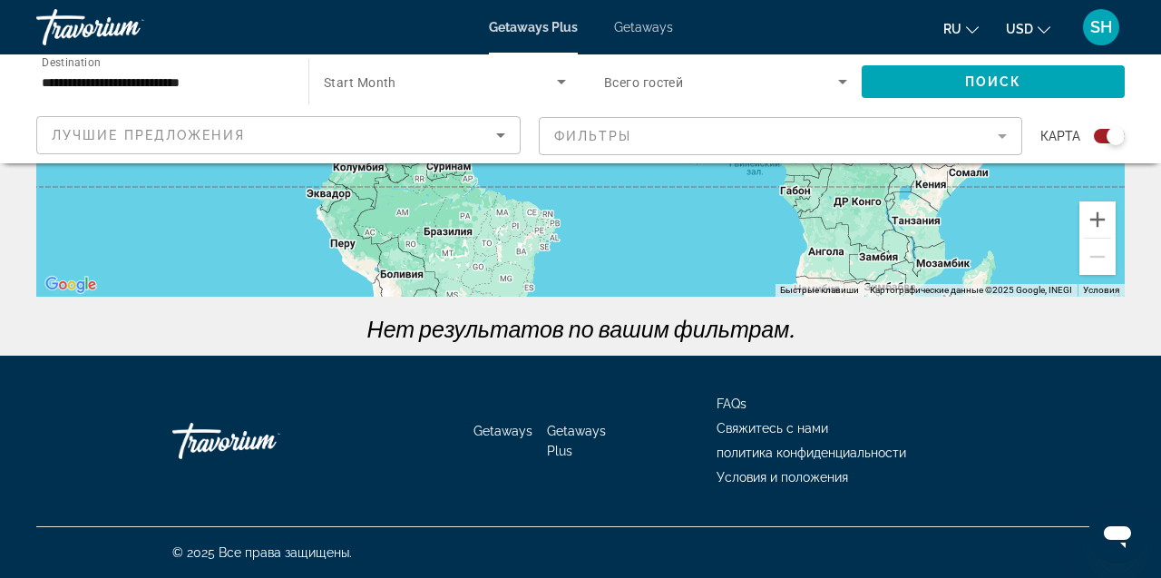
click at [563, 82] on icon "Search widget" at bounding box center [561, 82] width 9 height 5
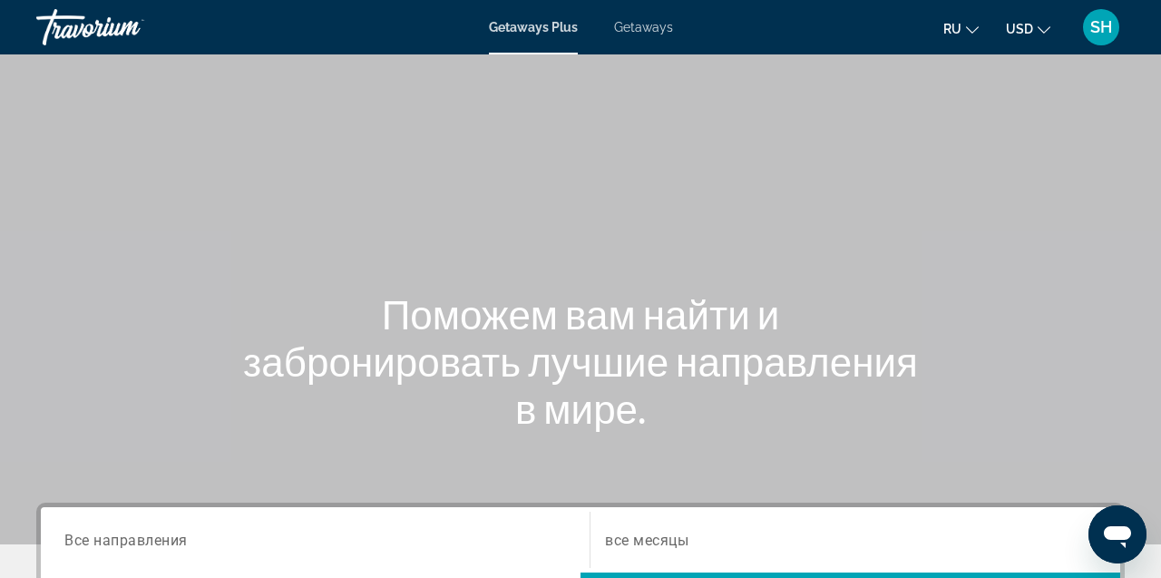
click at [160, 543] on span "Все направления" at bounding box center [125, 538] width 123 height 17
click at [160, 543] on input "Destination Все направления" at bounding box center [314, 541] width 501 height 22
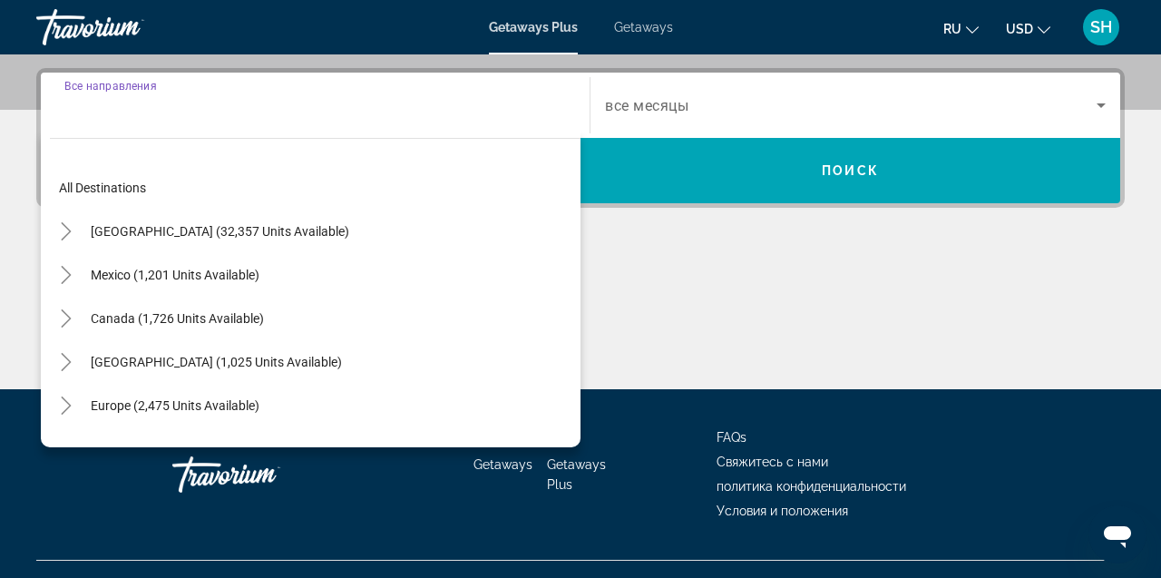
scroll to position [443, 0]
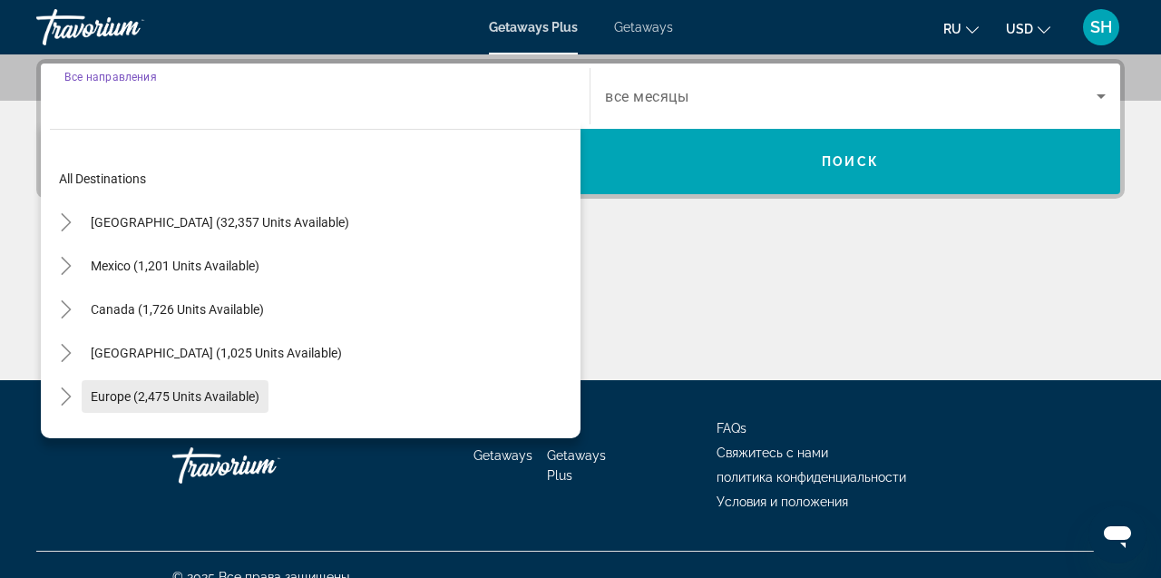
click at [151, 394] on span "Europe (2,475 units available)" at bounding box center [175, 396] width 169 height 15
type input "**********"
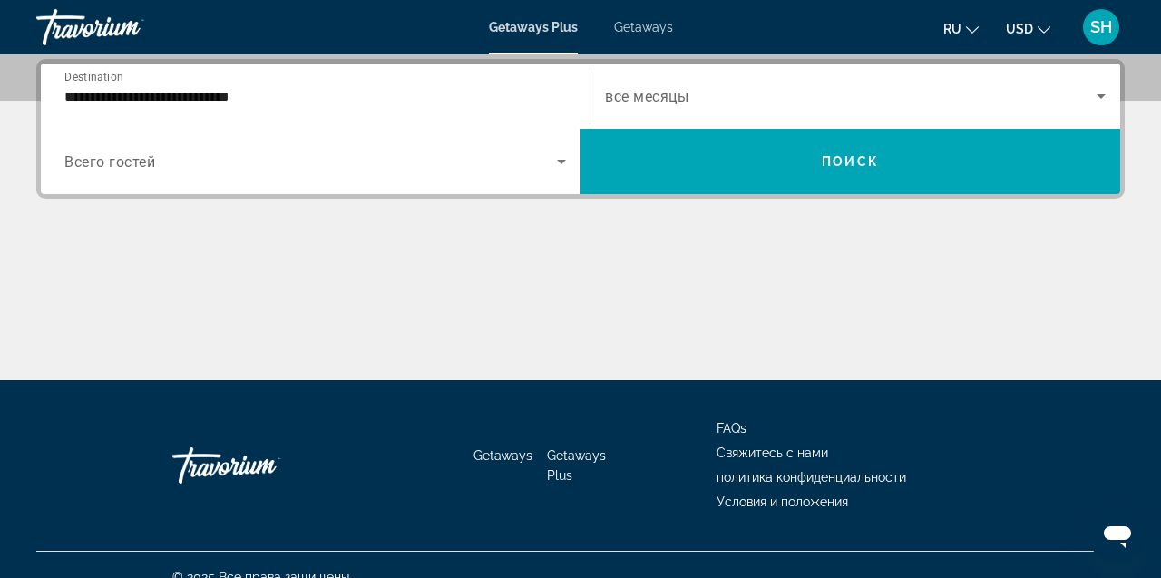
click at [699, 111] on div "Search widget" at bounding box center [855, 96] width 501 height 51
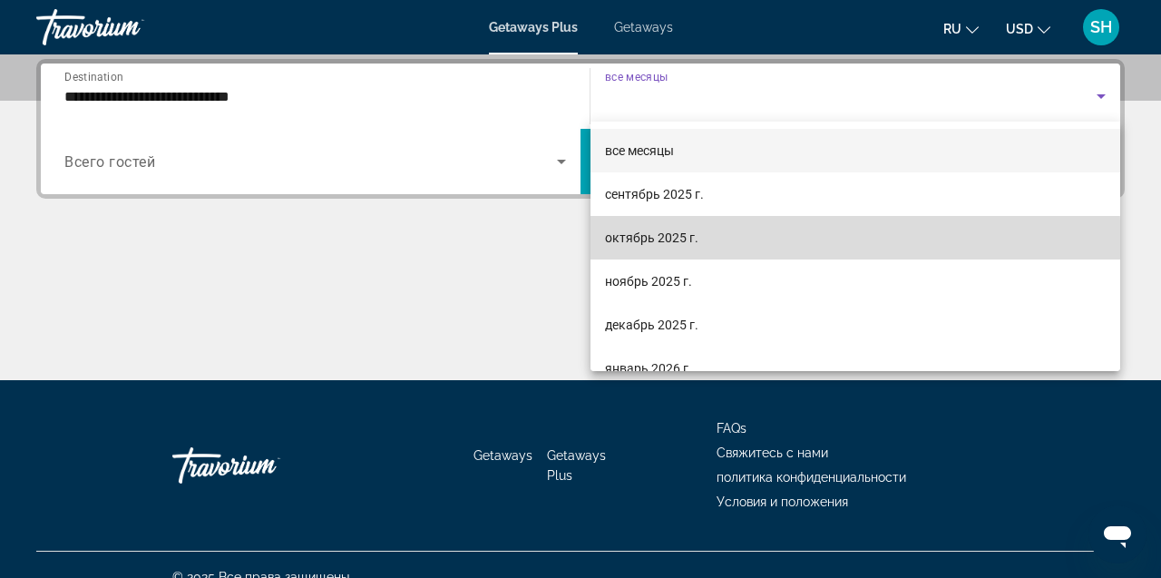
click at [640, 248] on mat-option "октябрь 2025 г." at bounding box center [855, 238] width 530 height 44
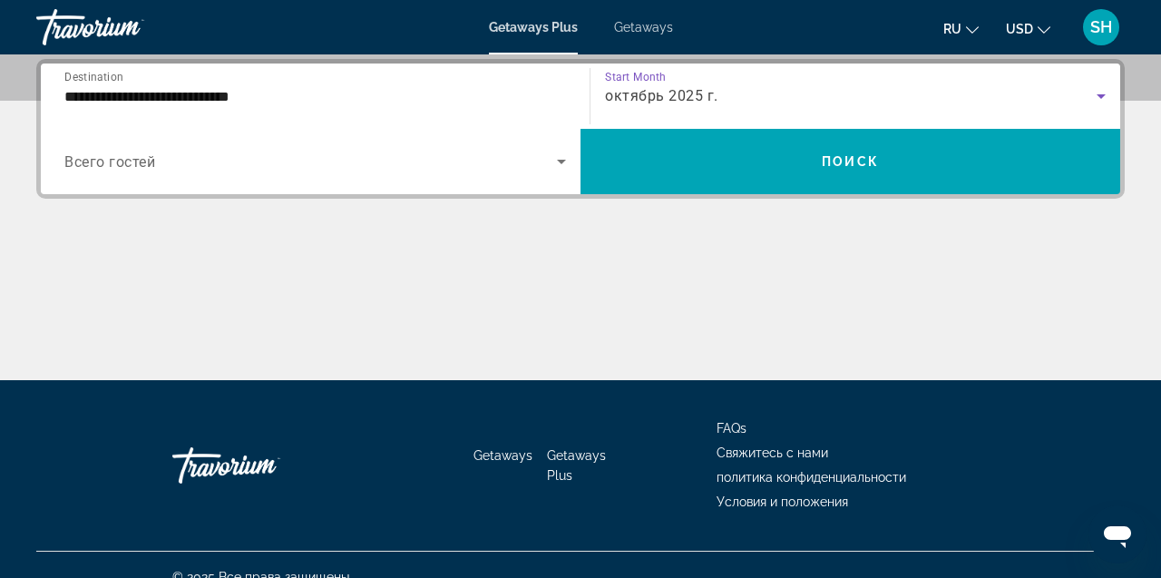
click at [701, 87] on span "октябрь 2025 г." at bounding box center [661, 95] width 113 height 17
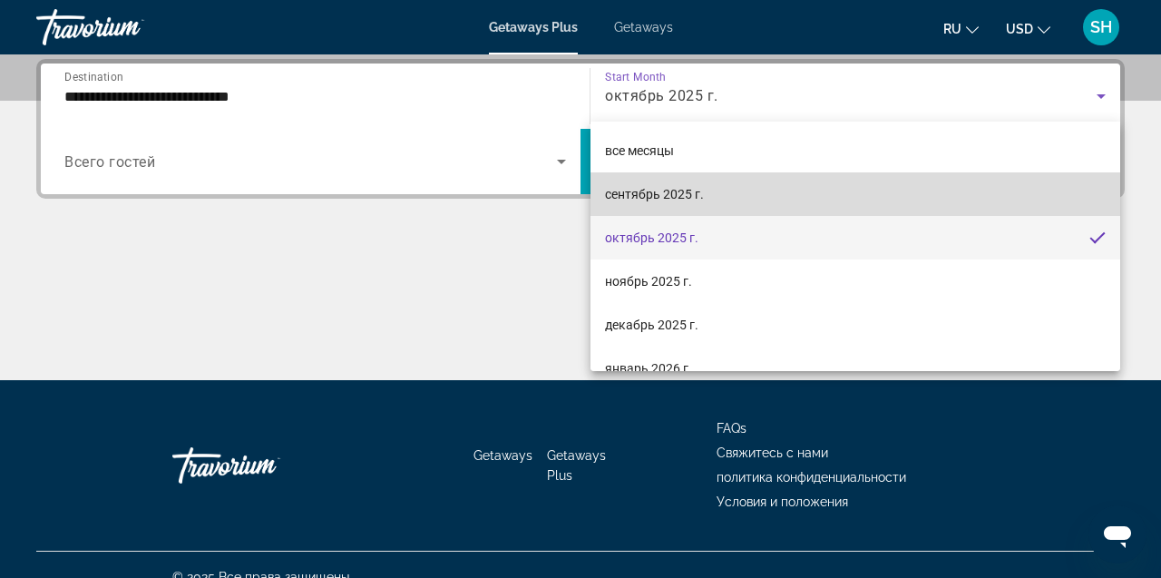
click at [662, 196] on span "сентябрь 2025 г." at bounding box center [654, 194] width 99 height 22
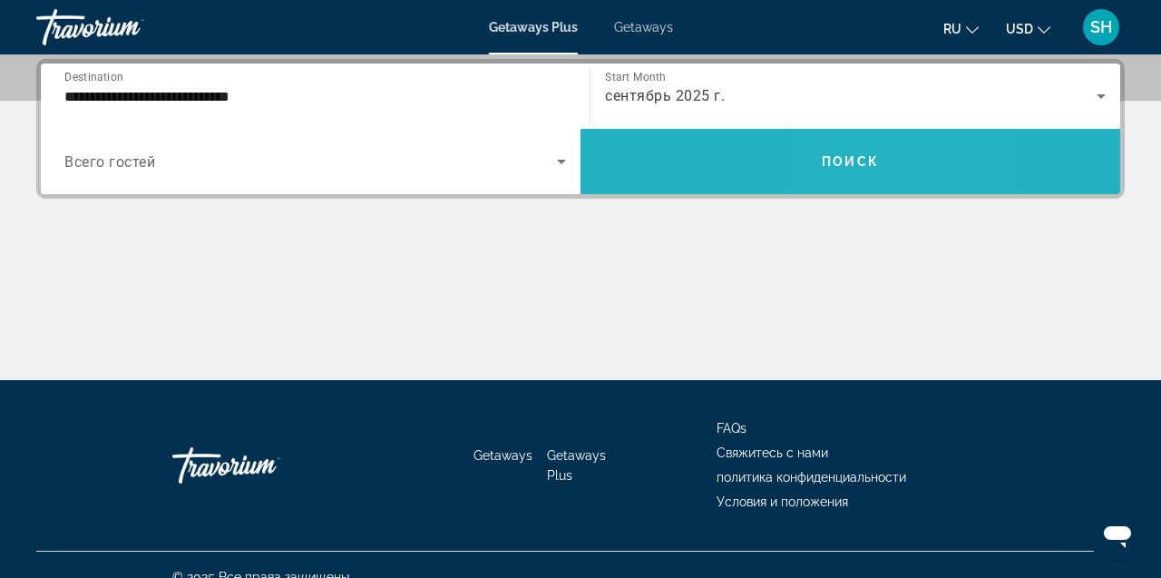
click at [840, 161] on span "Поиск" at bounding box center [850, 161] width 57 height 15
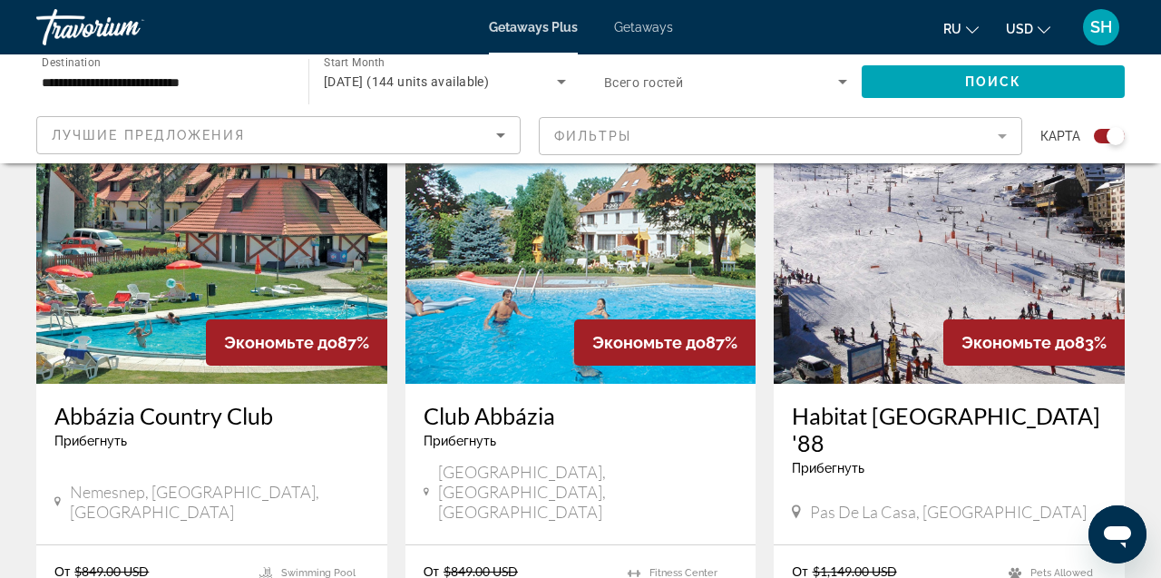
scroll to position [1333, 0]
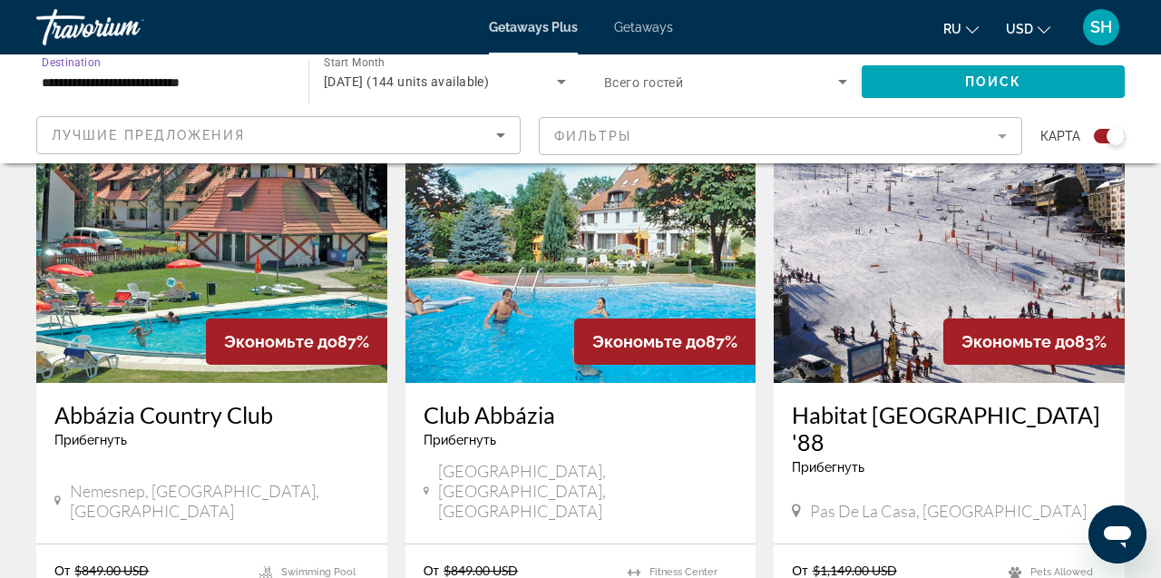
click at [121, 79] on input "**********" at bounding box center [163, 83] width 243 height 22
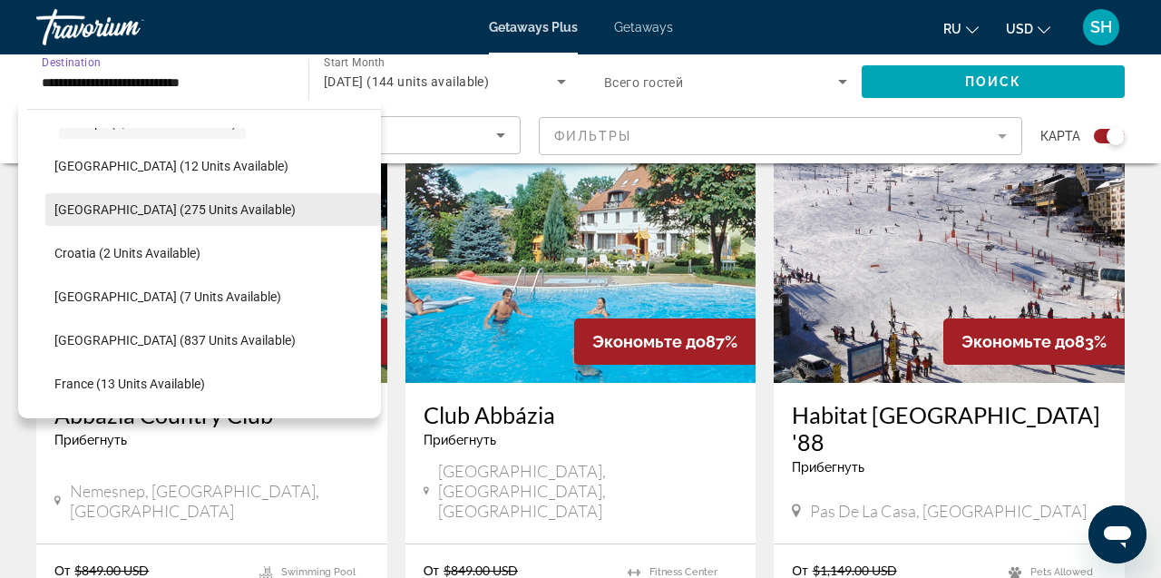
scroll to position [258, 0]
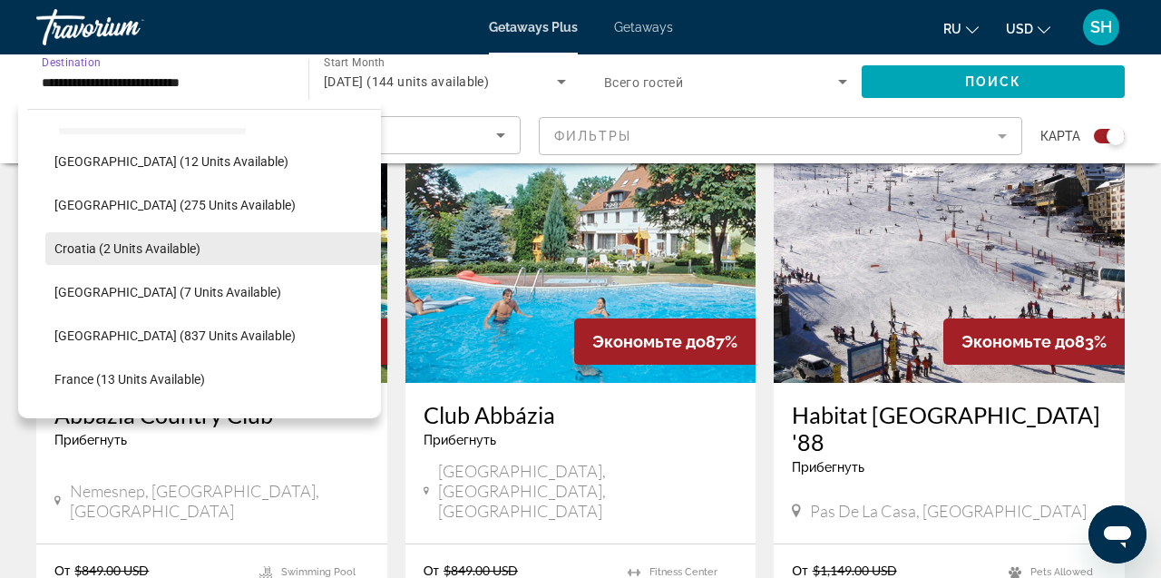
click at [163, 255] on span "Croatia (2 units available)" at bounding box center [127, 248] width 146 height 15
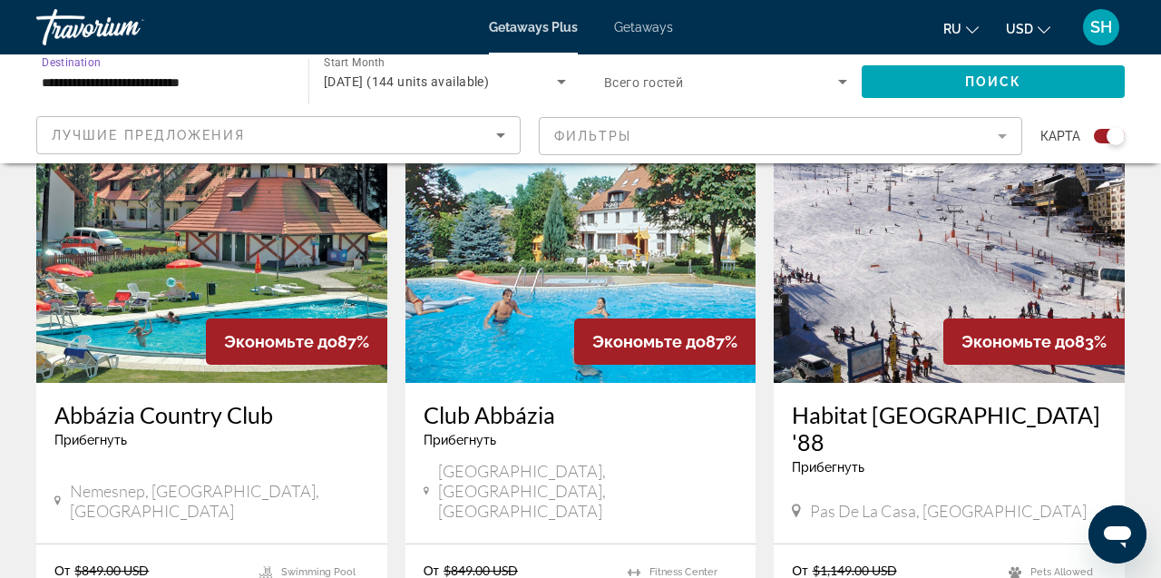
type input "**********"
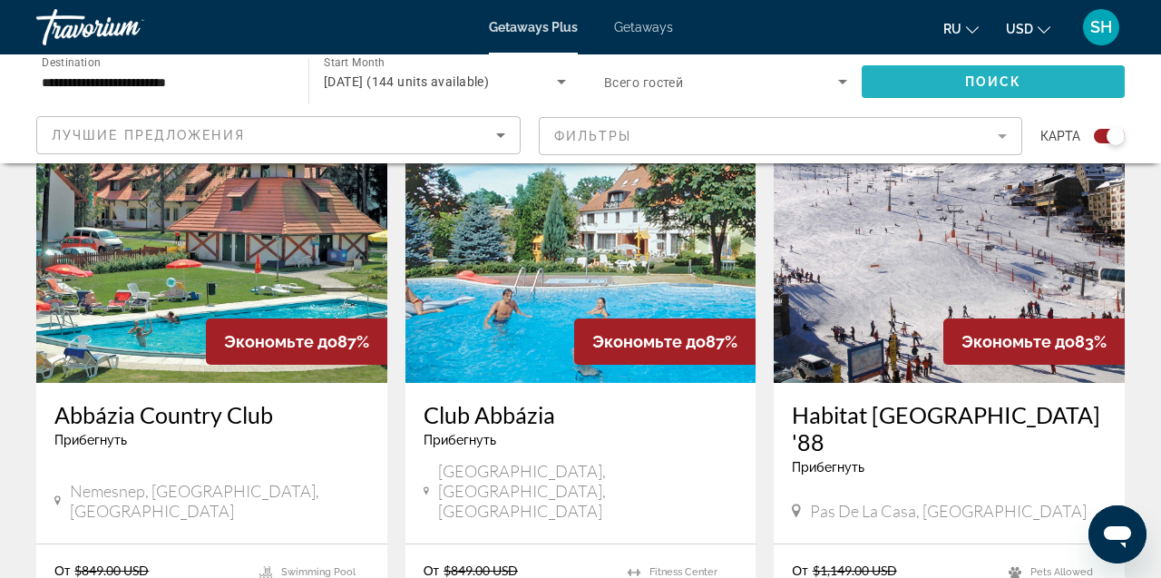
click at [942, 79] on span "Search widget" at bounding box center [992, 82] width 263 height 44
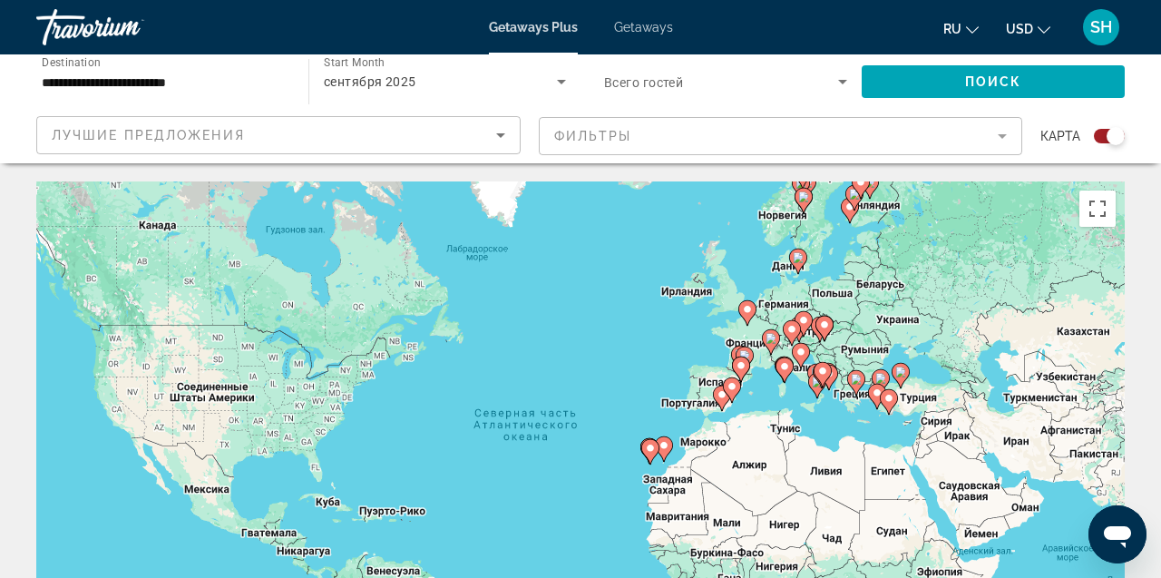
click at [156, 83] on input "**********" at bounding box center [163, 83] width 243 height 22
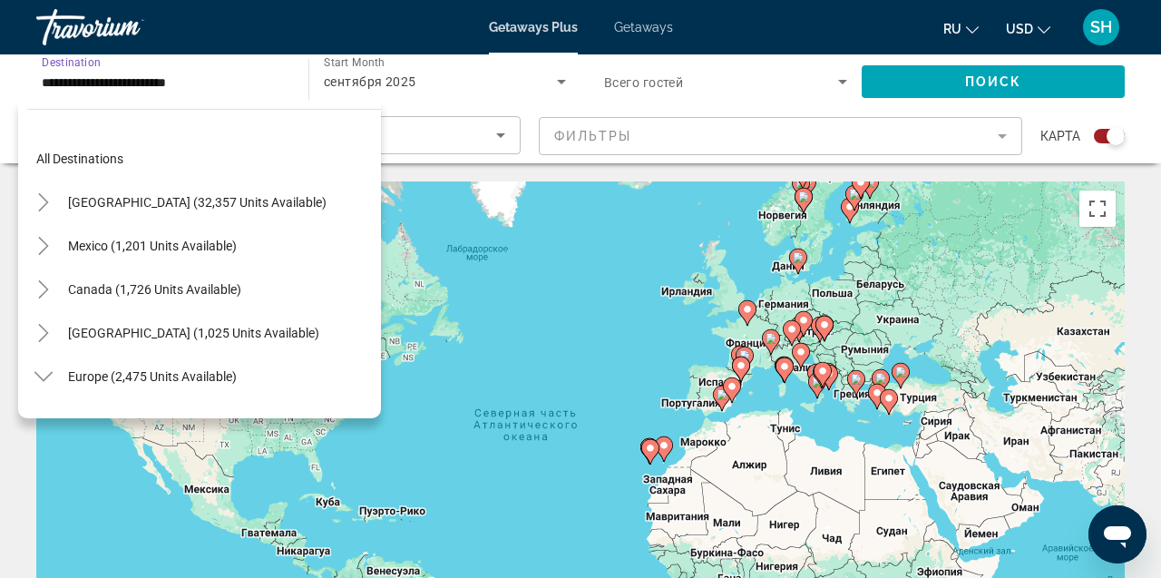
scroll to position [238, 0]
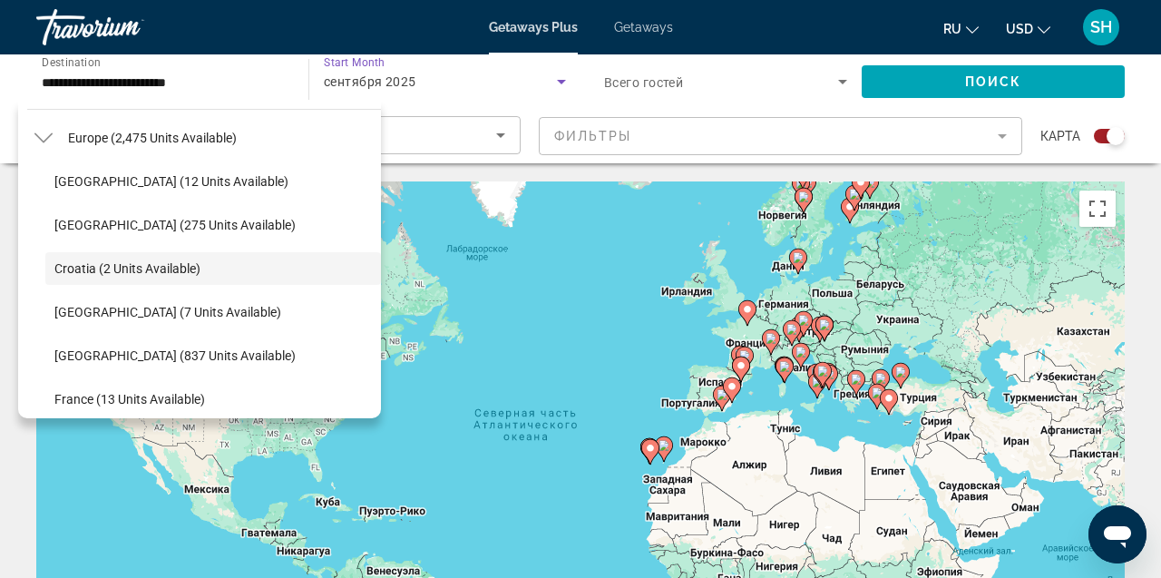
click at [484, 83] on div "сентября 2025" at bounding box center [440, 82] width 233 height 22
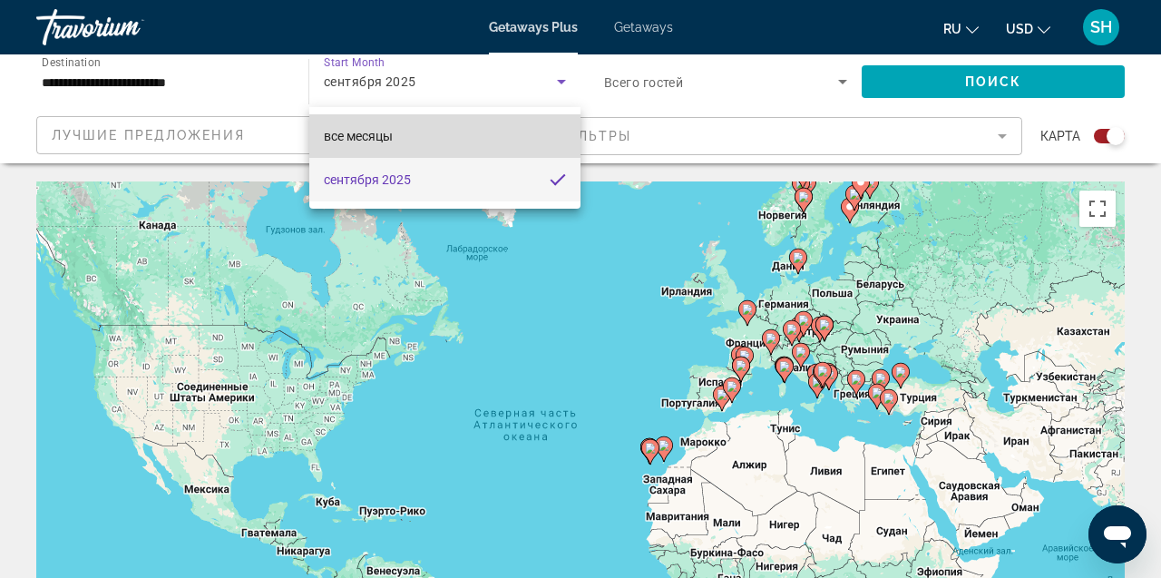
click at [434, 135] on mat-option "все месяцы" at bounding box center [444, 136] width 271 height 44
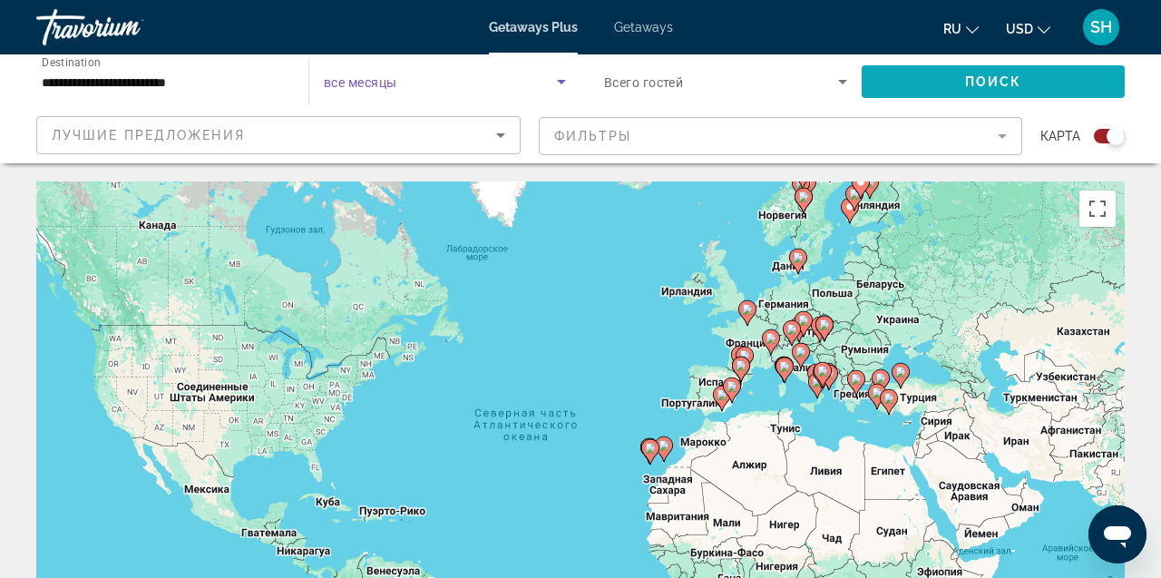
click at [976, 83] on span "Поиск" at bounding box center [993, 81] width 57 height 15
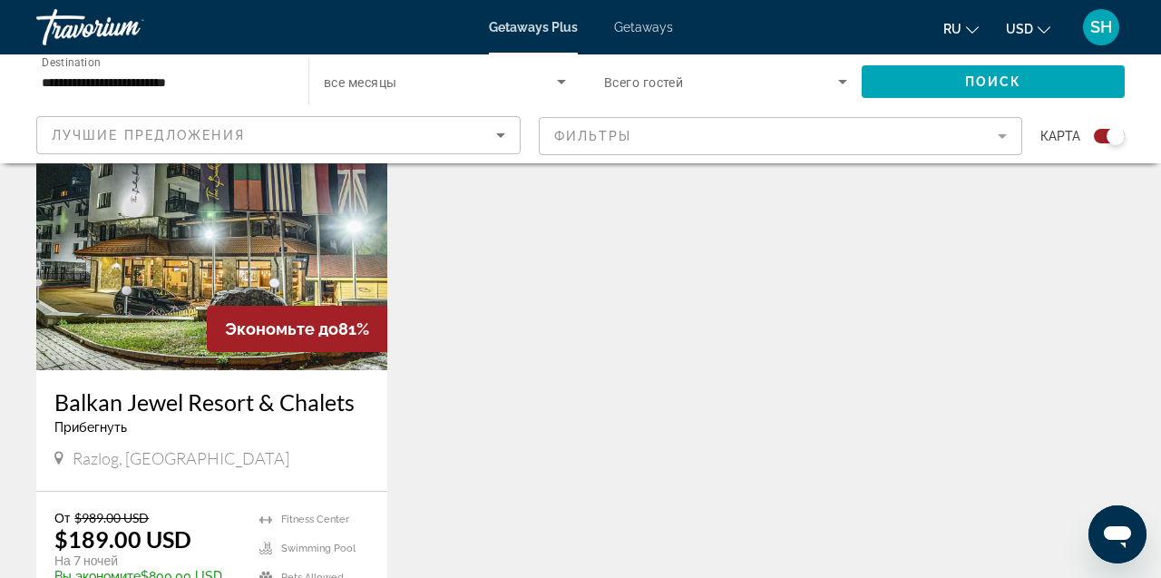
scroll to position [714, 0]
